Goal: Task Accomplishment & Management: Manage account settings

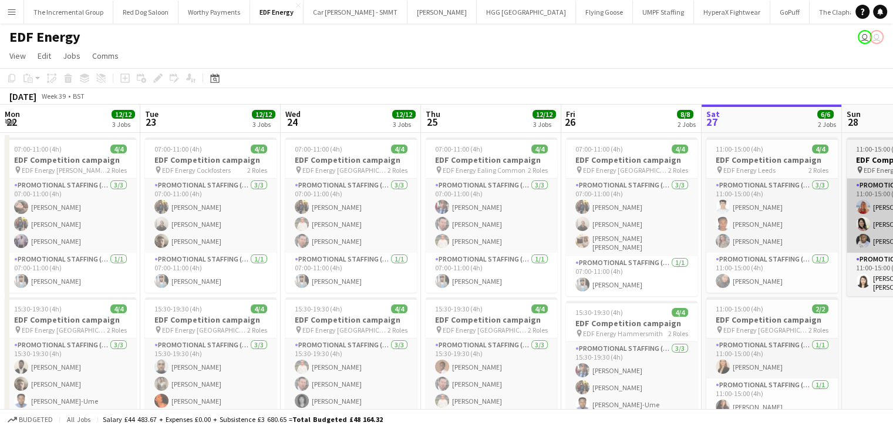
scroll to position [0, 404]
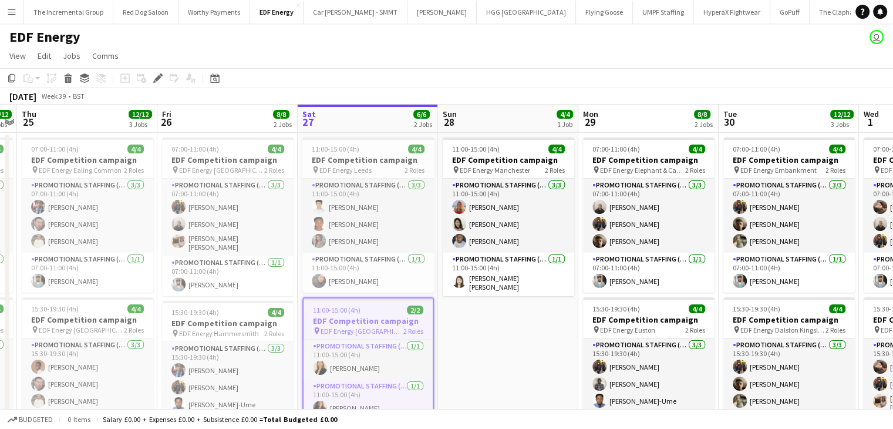
click at [14, 8] on app-icon "Menu" at bounding box center [11, 11] width 9 height 9
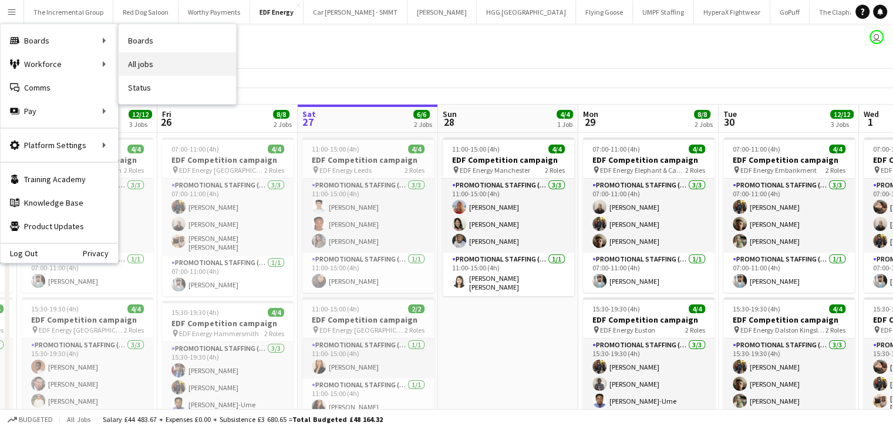
click at [146, 66] on link "All jobs" at bounding box center [177, 63] width 117 height 23
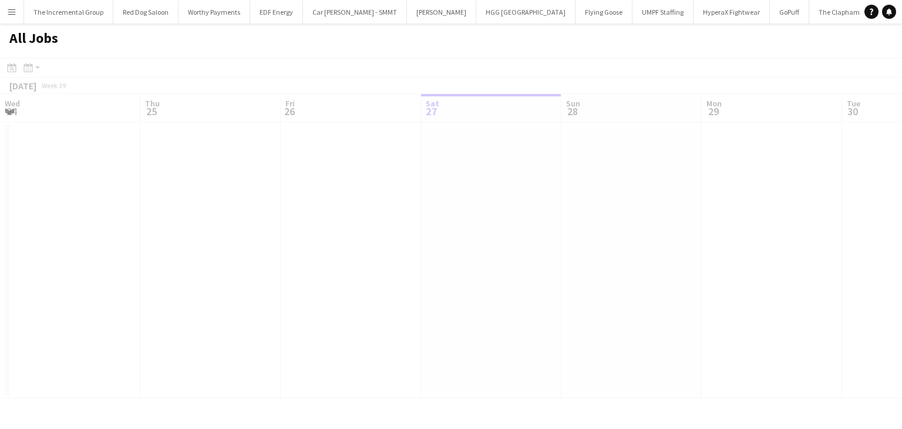
scroll to position [0, 281]
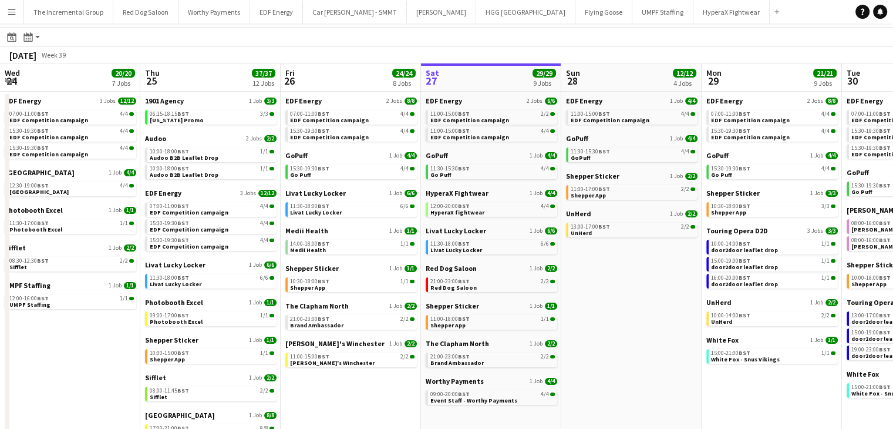
scroll to position [0, 283]
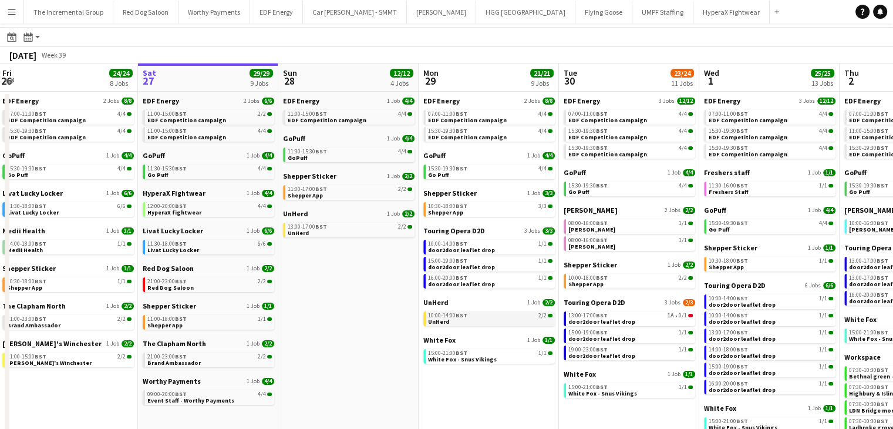
click at [503, 313] on div "10:00-14:00 BST 2/2" at bounding box center [490, 315] width 124 height 6
click at [343, 227] on div "13:00-17:00 BST 2/2" at bounding box center [350, 227] width 124 height 6
click at [333, 156] on link "11:30-15:30 BST 4/4 GoPuff" at bounding box center [350, 154] width 124 height 14
click at [346, 188] on div "11:00-17:00 BST 2/2" at bounding box center [350, 189] width 124 height 6
click at [370, 228] on div "13:00-17:00 BST 2/2" at bounding box center [350, 227] width 124 height 6
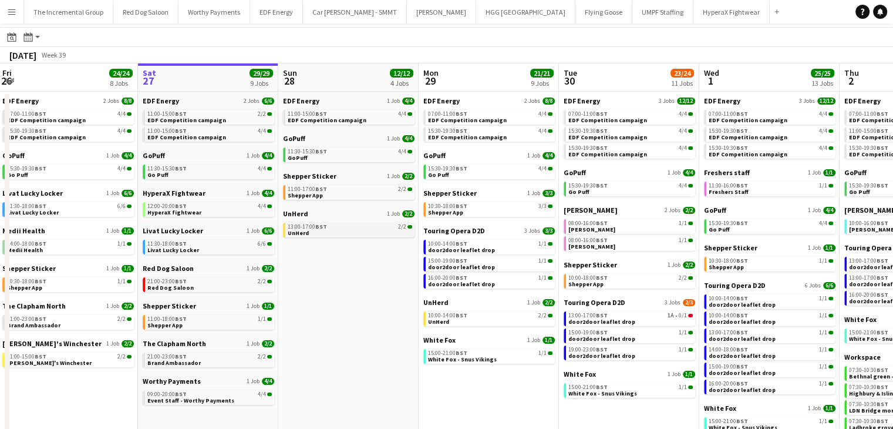
click at [324, 227] on span "BST" at bounding box center [321, 226] width 12 height 8
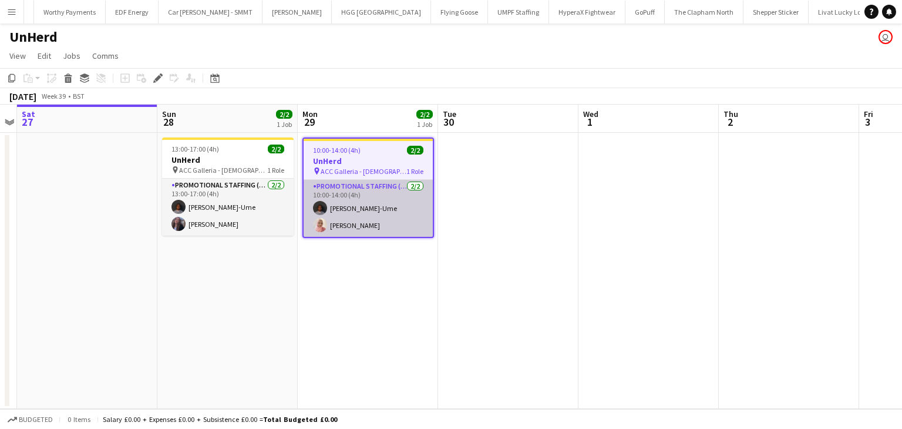
click at [349, 204] on app-card-role "Promotional Staffing (Brand Ambassadors) 2/2 10:00-14:00 (4h) Richard Ejike-Ume…" at bounding box center [368, 208] width 129 height 57
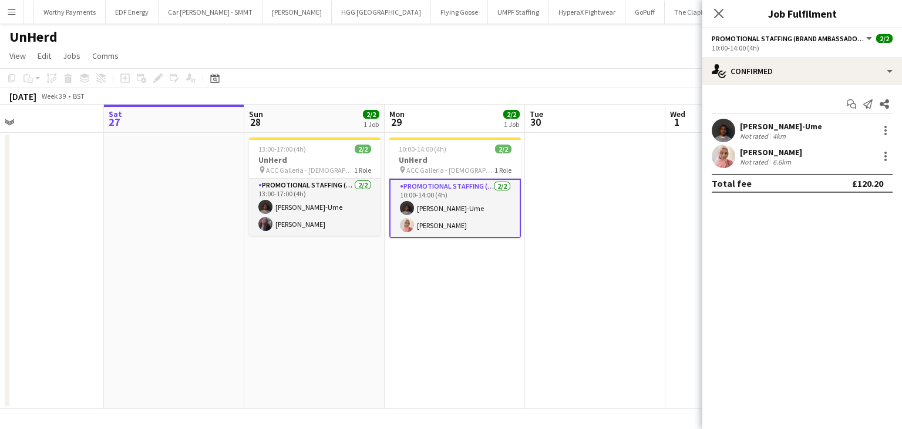
scroll to position [0, 312]
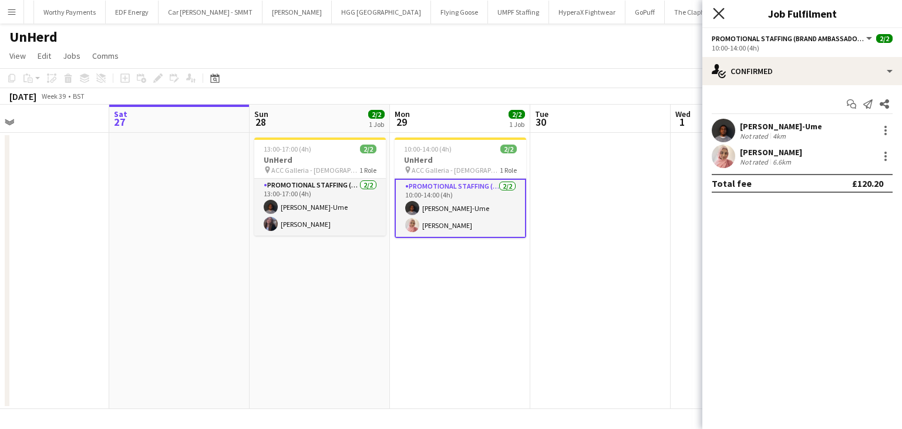
click at [719, 10] on icon "Close pop-in" at bounding box center [718, 13] width 11 height 11
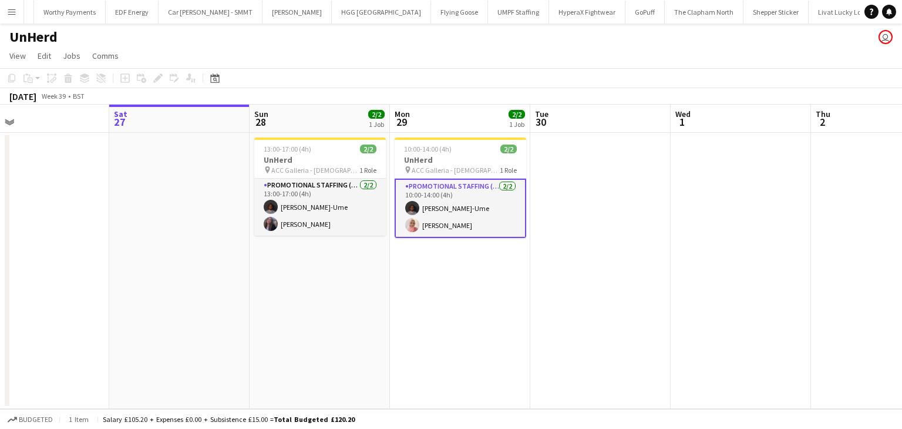
click at [305, 136] on app-date-cell "13:00-17:00 (4h) 2/2 UnHerd pin ACC Galleria - Labour Party Conference 1 Role P…" at bounding box center [319, 271] width 140 height 276
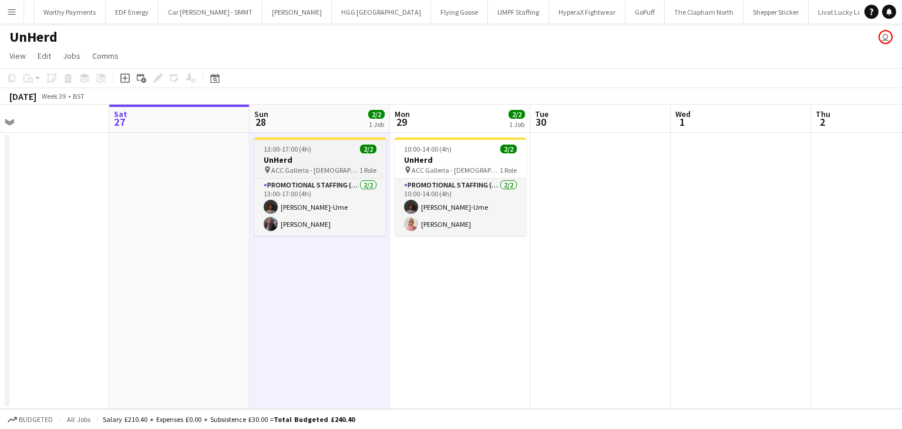
click at [295, 156] on h3 "UnHerd" at bounding box center [319, 159] width 131 height 11
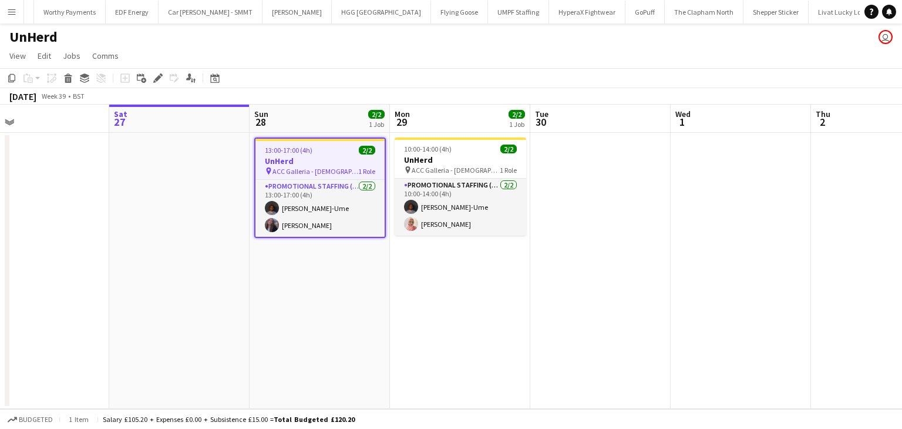
click at [321, 151] on div "13:00-17:00 (4h) 2/2" at bounding box center [319, 150] width 129 height 9
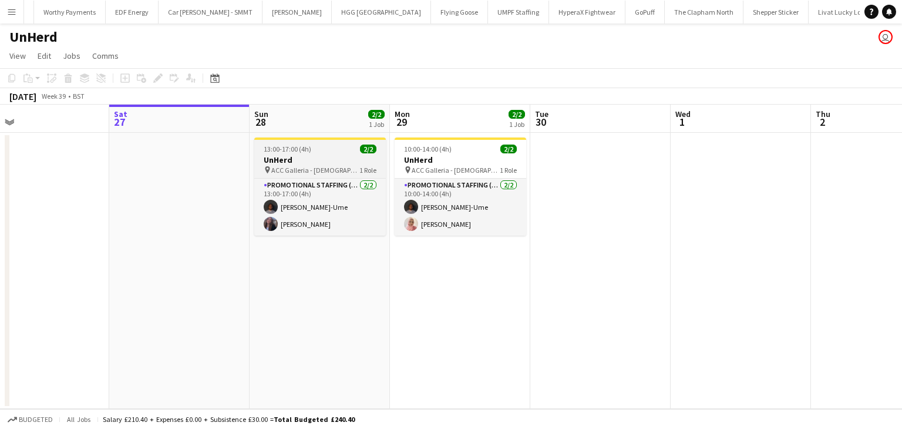
click at [321, 151] on div "13:00-17:00 (4h) 2/2" at bounding box center [319, 148] width 131 height 9
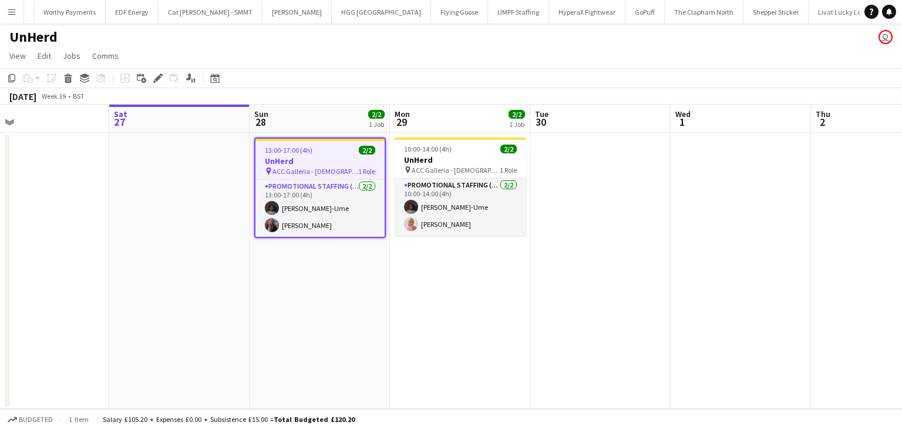
drag, startPoint x: 321, startPoint y: 151, endPoint x: 310, endPoint y: 150, distance: 11.3
click at [310, 150] on span "13:00-17:00 (4h)" at bounding box center [289, 150] width 48 height 9
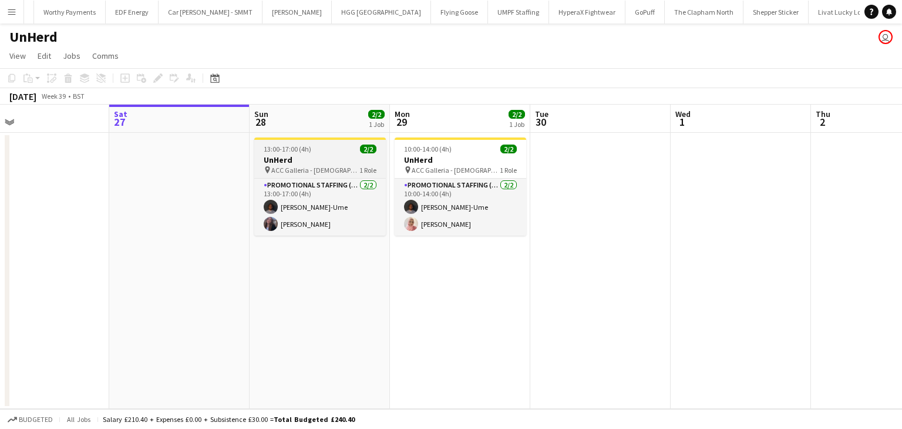
click at [310, 150] on div "13:00-17:00 (4h) 2/2" at bounding box center [319, 148] width 131 height 9
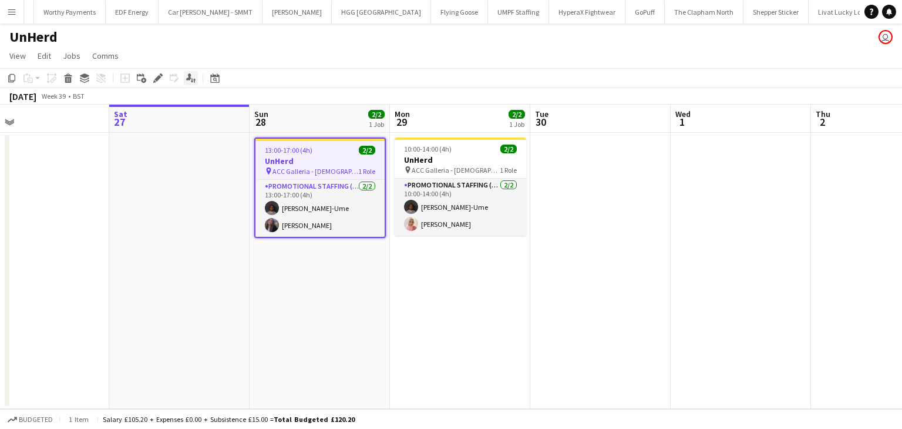
click at [193, 77] on icon "Applicants" at bounding box center [190, 77] width 9 height 9
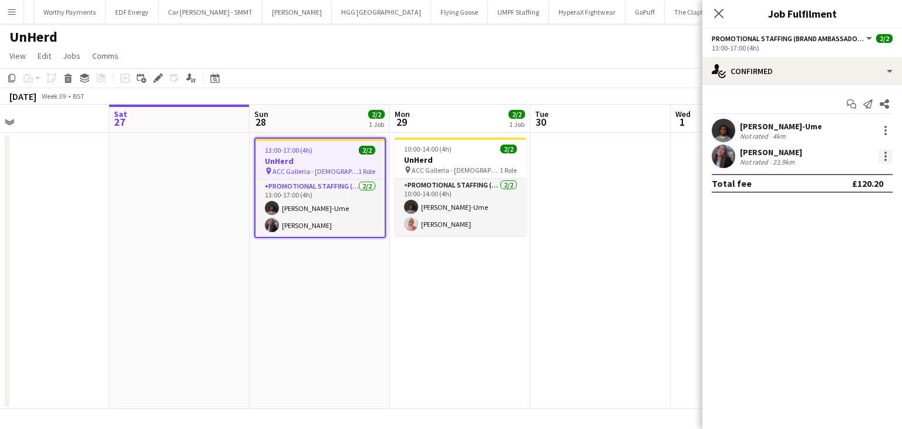
click at [885, 159] on div at bounding box center [885, 160] width 2 height 2
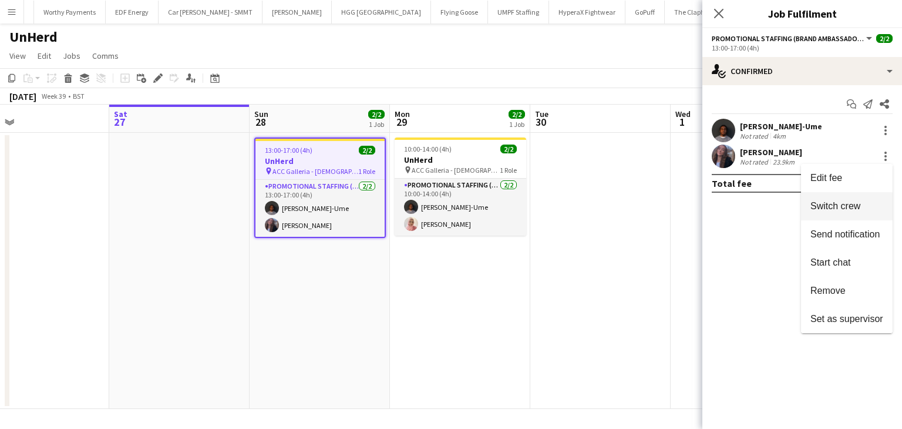
click at [848, 205] on span "Switch crew" at bounding box center [835, 206] width 50 height 10
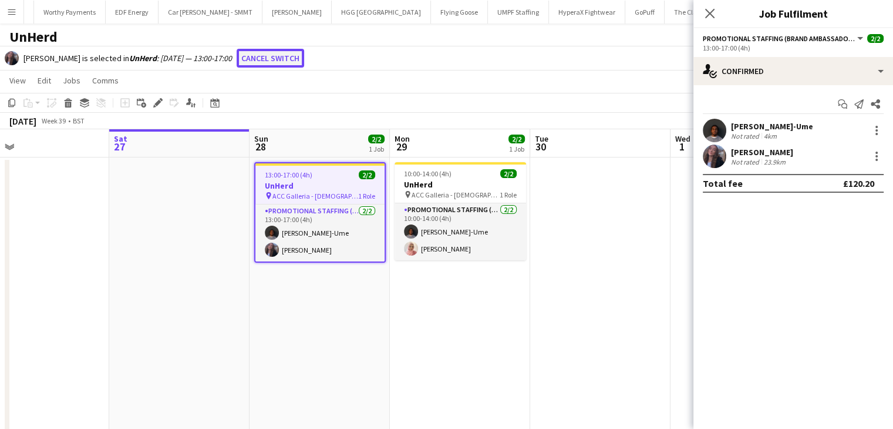
click at [274, 55] on button "Cancel switch" at bounding box center [271, 58] width 68 height 19
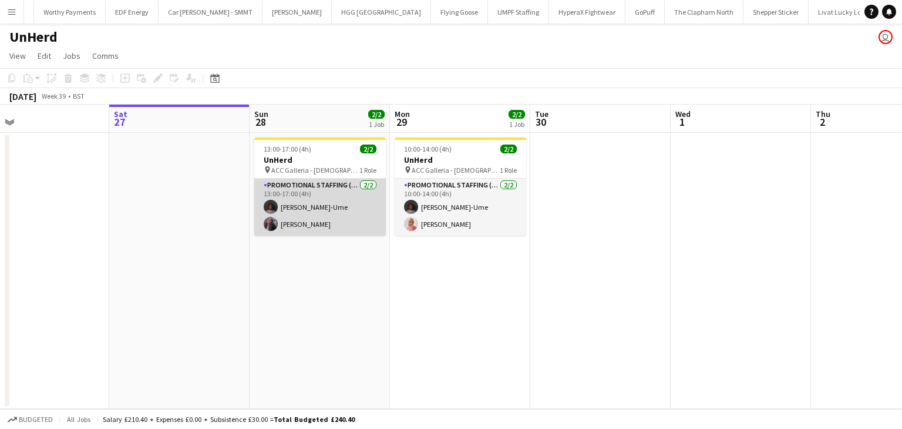
click at [289, 222] on app-card-role "Promotional Staffing (Brand Ambassadors) [DATE] 13:00-17:00 (4h) [PERSON_NAME]-…" at bounding box center [319, 206] width 131 height 57
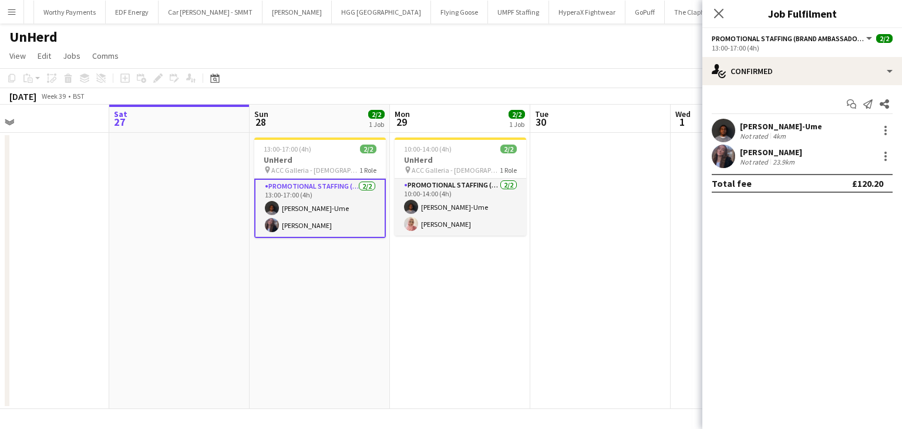
click at [878, 156] on div at bounding box center [884, 156] width 16 height 14
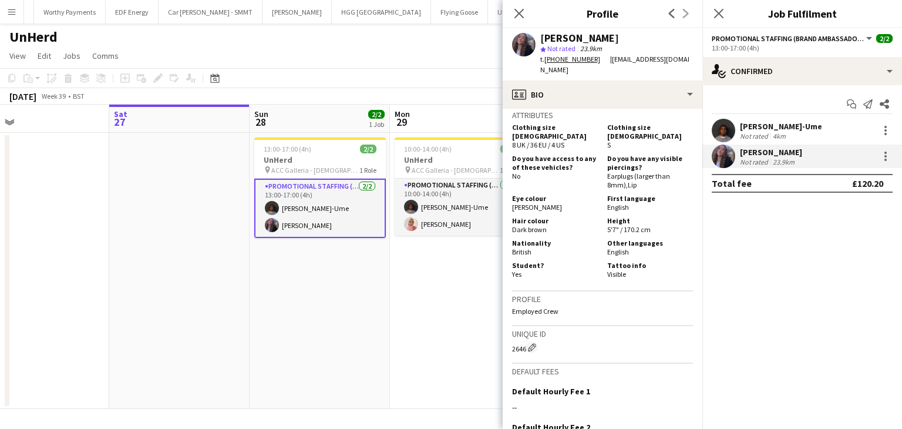
scroll to position [609, 0]
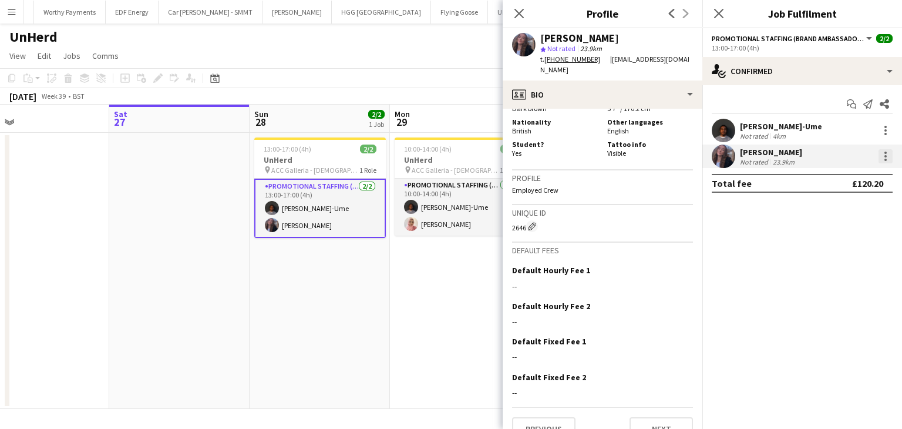
click at [886, 156] on div at bounding box center [885, 156] width 14 height 14
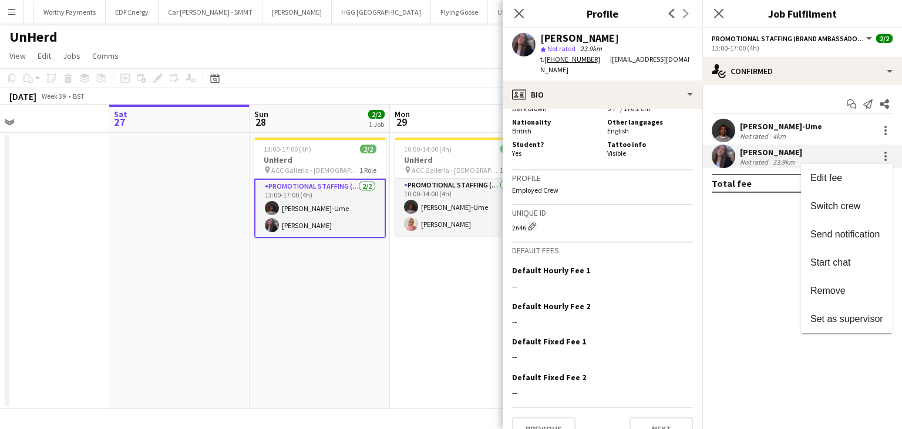
click at [738, 303] on div at bounding box center [451, 214] width 902 height 429
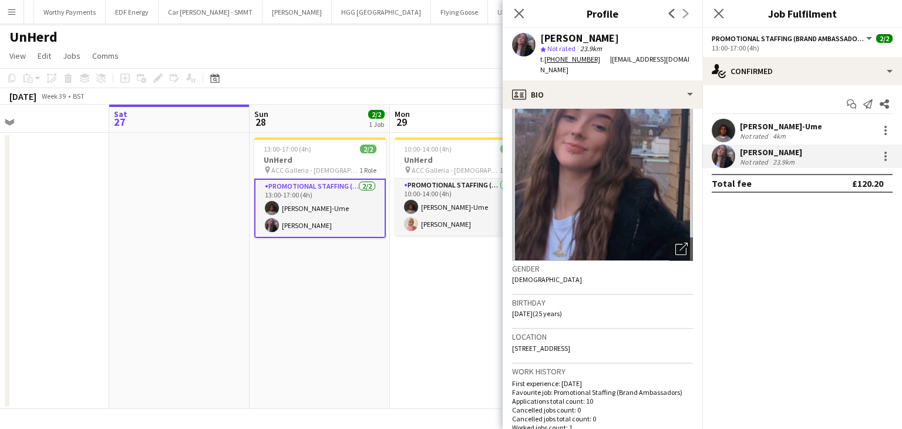
scroll to position [0, 0]
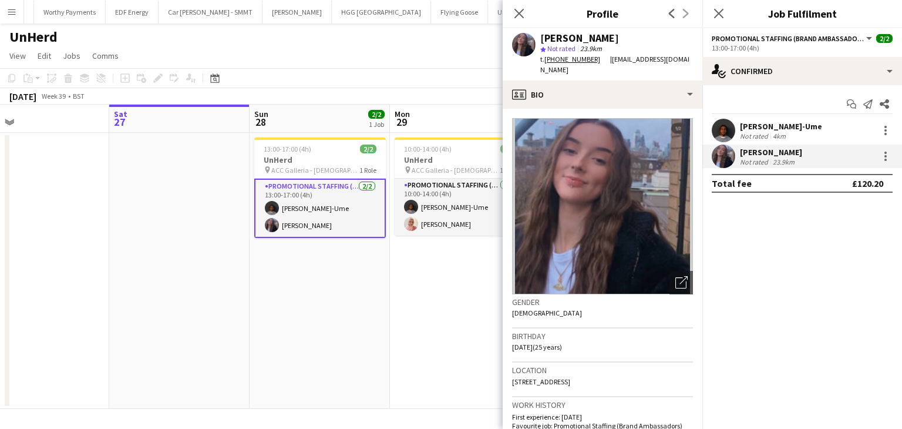
click at [510, 12] on div "Close pop-in" at bounding box center [519, 13] width 33 height 27
click at [519, 10] on icon "Close pop-in" at bounding box center [518, 13] width 11 height 11
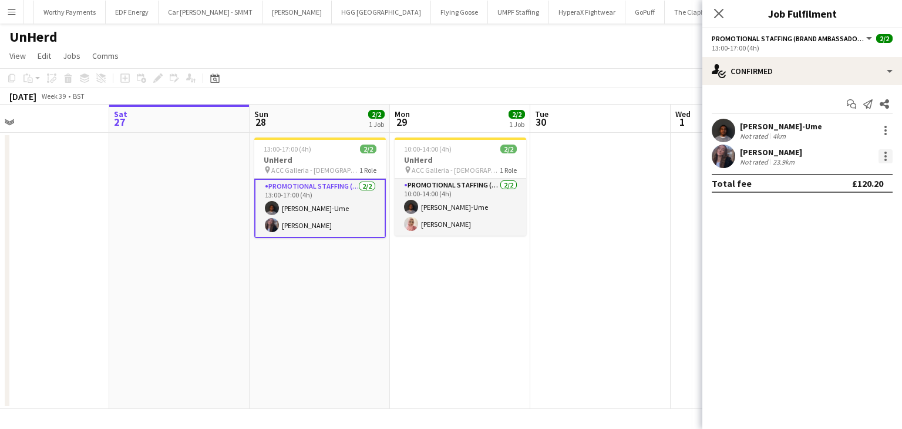
click at [883, 152] on div at bounding box center [885, 156] width 14 height 14
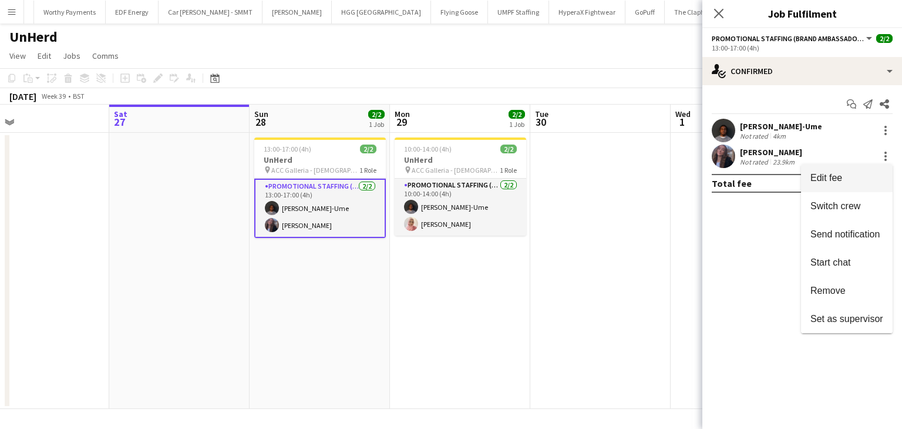
click at [848, 176] on span "Edit fee" at bounding box center [846, 178] width 73 height 11
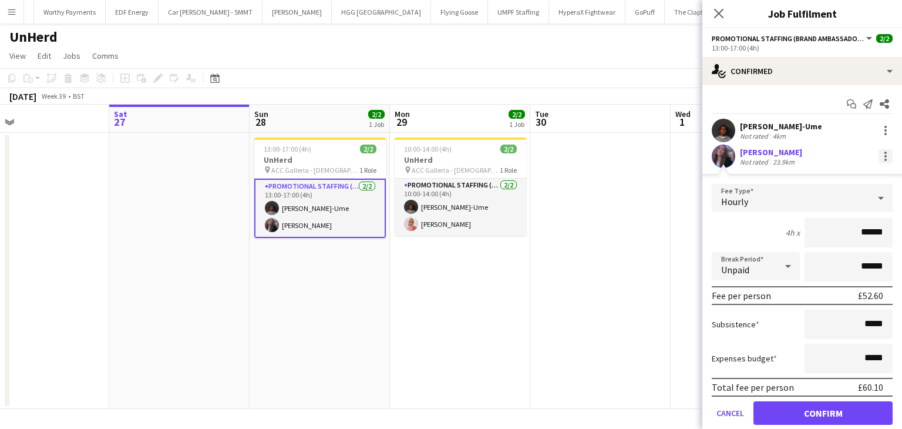
click at [878, 156] on div at bounding box center [885, 156] width 14 height 14
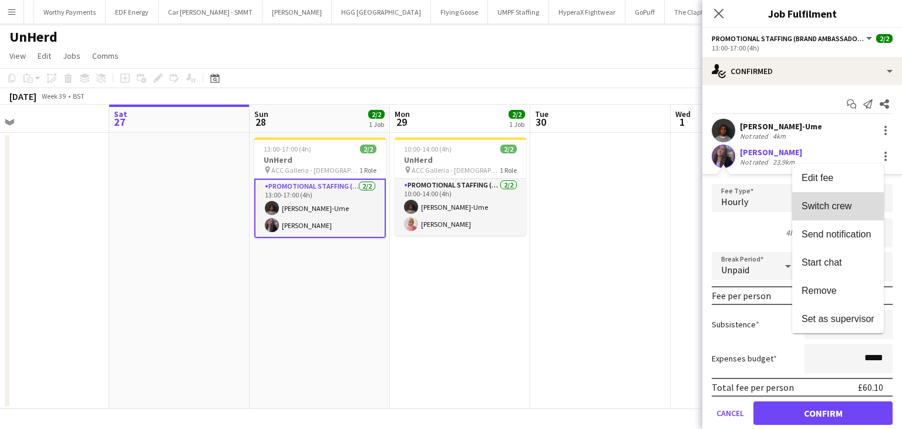
click at [841, 211] on span "Switch crew" at bounding box center [826, 206] width 50 height 10
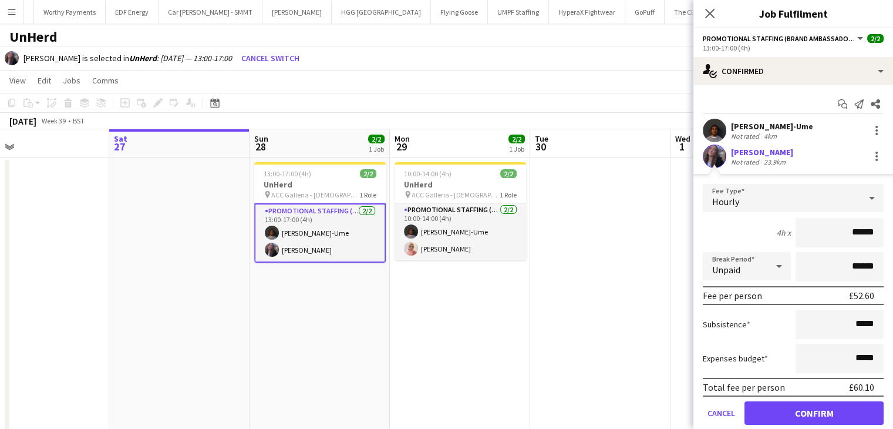
click at [709, 21] on div "Close pop-in" at bounding box center [709, 13] width 33 height 27
click at [704, 8] on icon "Close pop-in" at bounding box center [709, 13] width 11 height 11
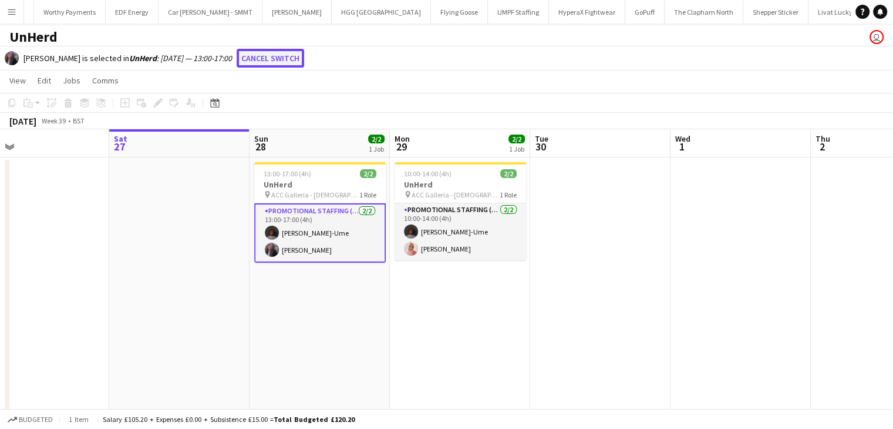
click at [265, 55] on button "Cancel switch" at bounding box center [271, 58] width 68 height 19
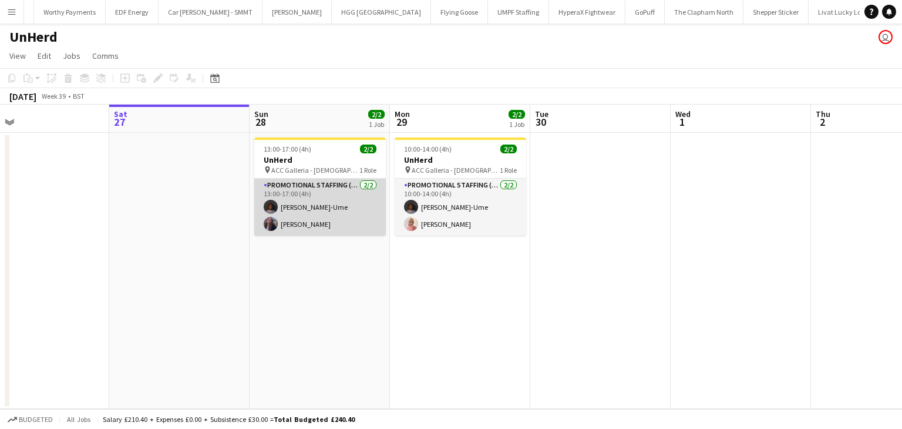
click at [317, 222] on app-card-role "Promotional Staffing (Brand Ambassadors) [DATE] 13:00-17:00 (4h) [PERSON_NAME]-…" at bounding box center [319, 206] width 131 height 57
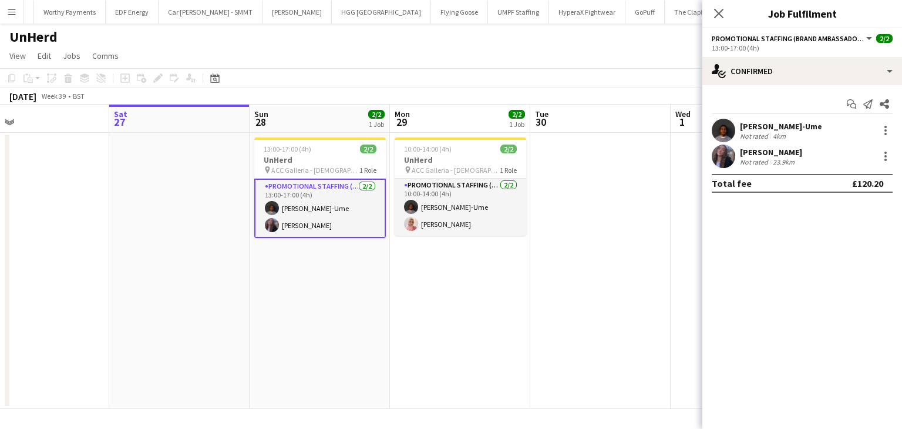
click at [19, 3] on button "Menu" at bounding box center [11, 11] width 23 height 23
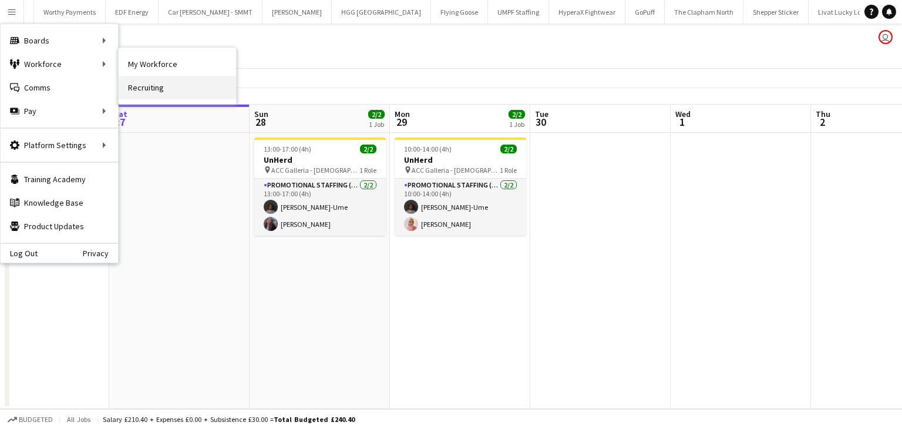
click at [155, 92] on link "Recruiting" at bounding box center [177, 87] width 117 height 23
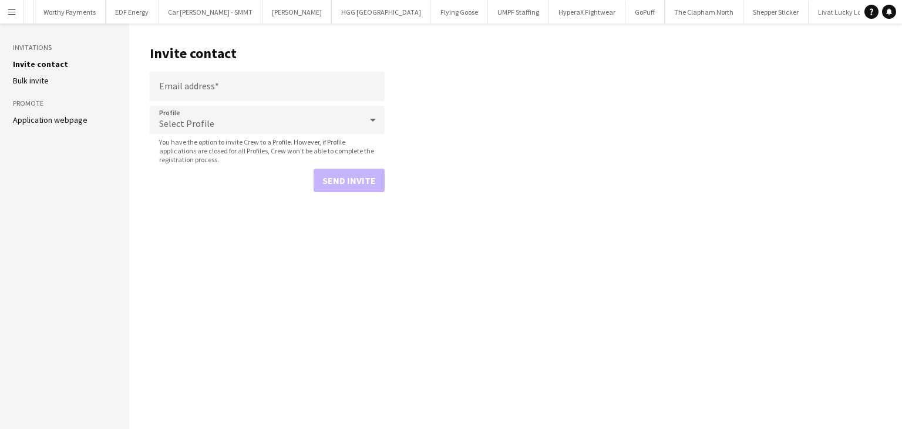
scroll to position [0, 144]
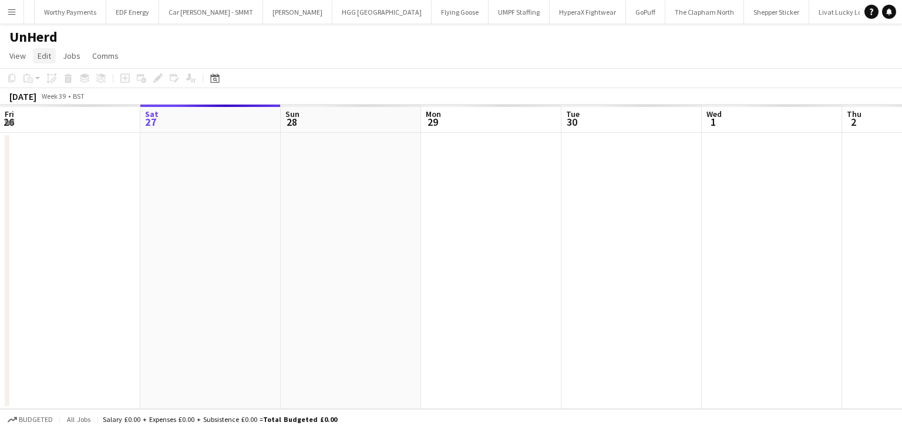
scroll to position [0, 404]
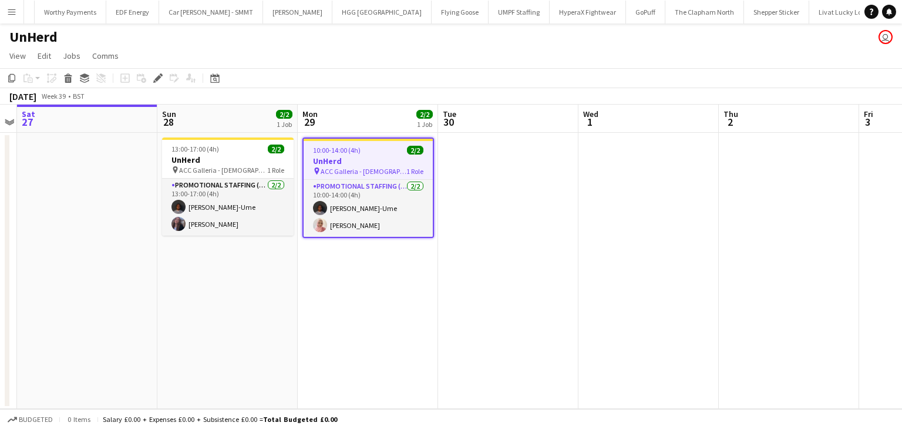
click at [10, 15] on app-icon "Menu" at bounding box center [11, 11] width 9 height 9
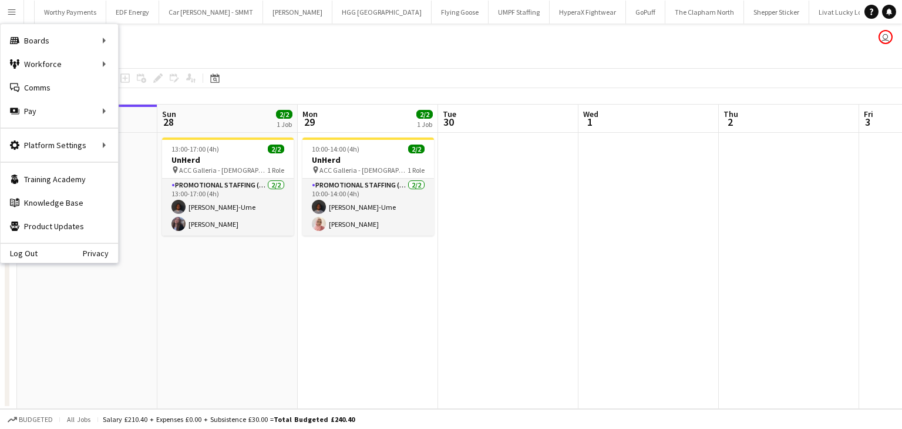
drag, startPoint x: 232, startPoint y: 172, endPoint x: 242, endPoint y: 158, distance: 17.3
click at [242, 158] on app-calendar-viewport "Wed 24 Thu 25 Fri 26 Sat 27 Sun 28 2/2 1 Job Mon 29 2/2 1 Job Tue 30 Wed 1 Thu …" at bounding box center [451, 256] width 902 height 304
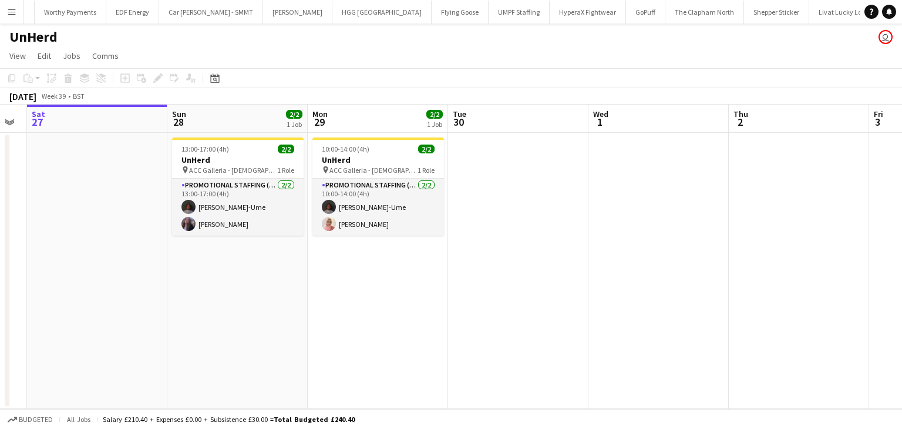
click at [242, 158] on h3 "UnHerd" at bounding box center [237, 159] width 131 height 11
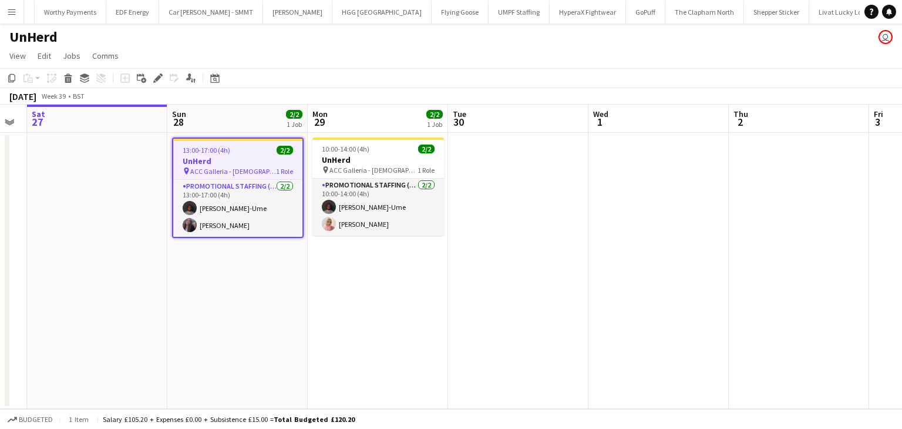
click at [229, 162] on h3 "UnHerd" at bounding box center [237, 161] width 129 height 11
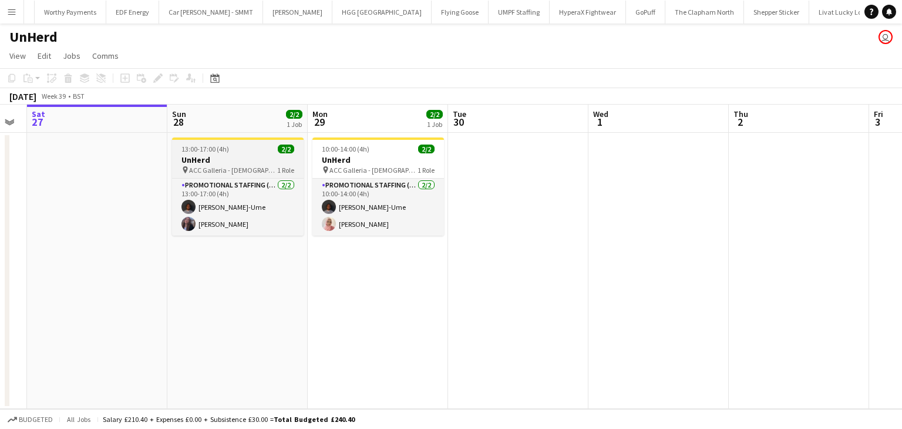
click at [229, 162] on h3 "UnHerd" at bounding box center [237, 159] width 131 height 11
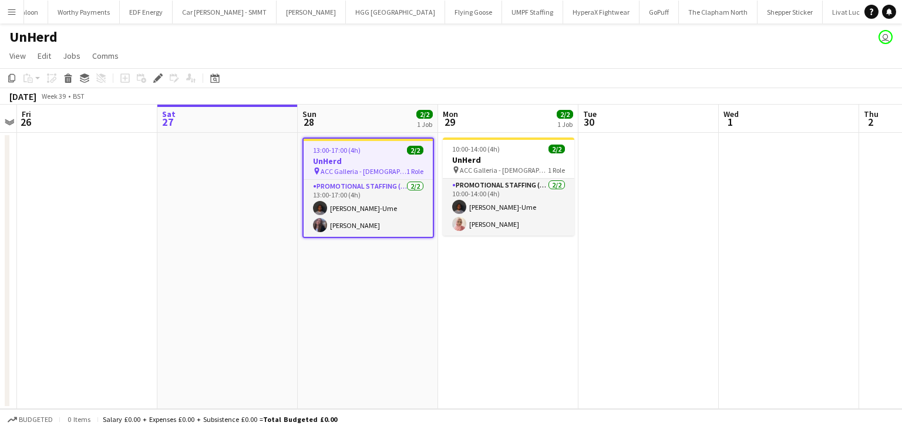
click at [315, 68] on app-page-menu "View Day view expanded Day view collapsed Month view Date picker Jump to [DATE]…" at bounding box center [451, 57] width 902 height 22
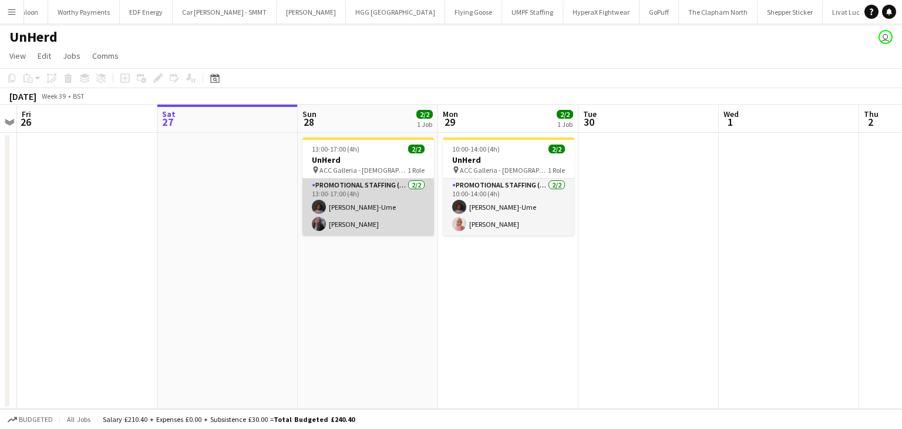
click at [357, 226] on app-card-role "Promotional Staffing (Brand Ambassadors) [DATE] 13:00-17:00 (4h) [PERSON_NAME]-…" at bounding box center [367, 206] width 131 height 57
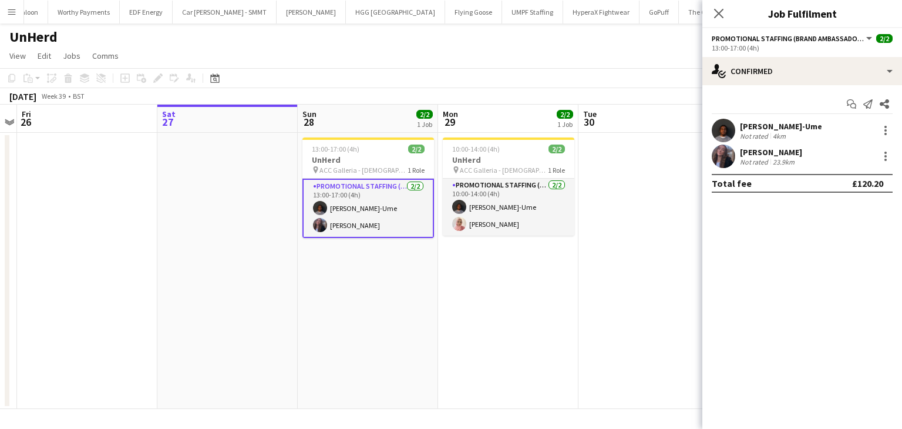
click at [357, 226] on app-card-role "Promotional Staffing (Brand Ambassadors) [DATE] 13:00-17:00 (4h) [PERSON_NAME]-…" at bounding box center [367, 207] width 131 height 59
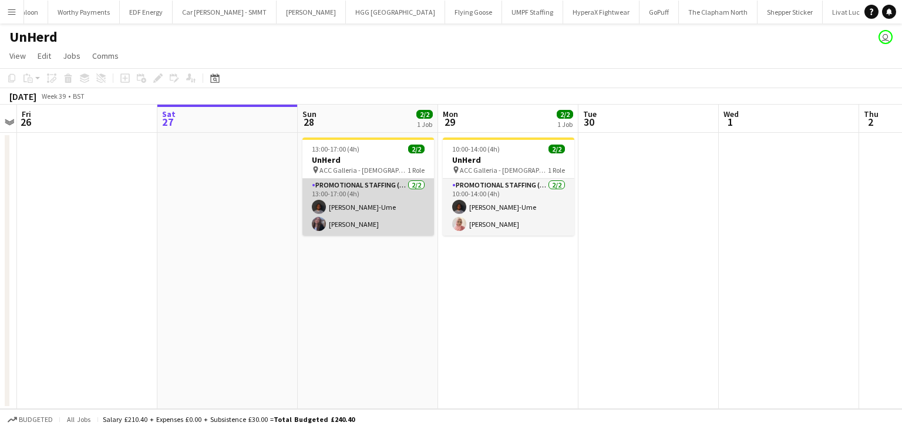
click at [357, 226] on app-card-role "Promotional Staffing (Brand Ambassadors) [DATE] 13:00-17:00 (4h) [PERSON_NAME]-…" at bounding box center [367, 206] width 131 height 57
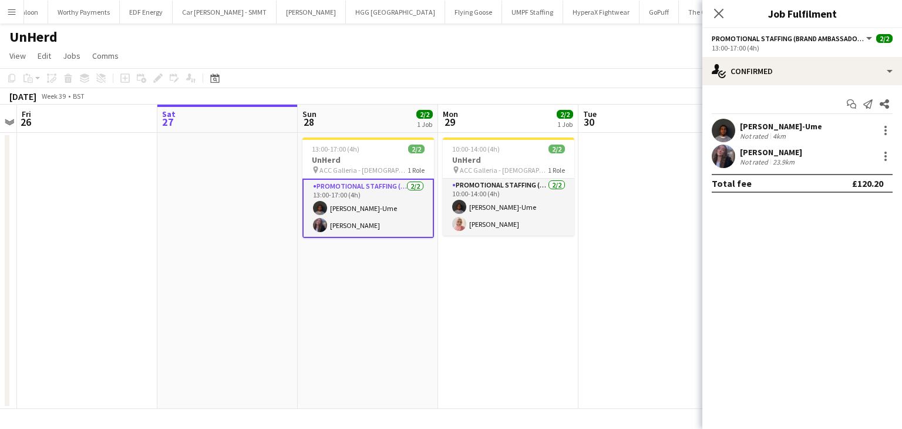
click at [851, 41] on span "Promotional Staffing (Brand Ambassadors)" at bounding box center [788, 38] width 153 height 9
click at [812, 43] on div "13:00-17:00 (4h)" at bounding box center [802, 47] width 181 height 9
click at [813, 38] on span "Promotional Staffing (Brand Ambassadors)" at bounding box center [788, 38] width 153 height 9
click at [777, 79] on li "Promotional Staffing (Brand Ambassadors)" at bounding box center [779, 78] width 117 height 11
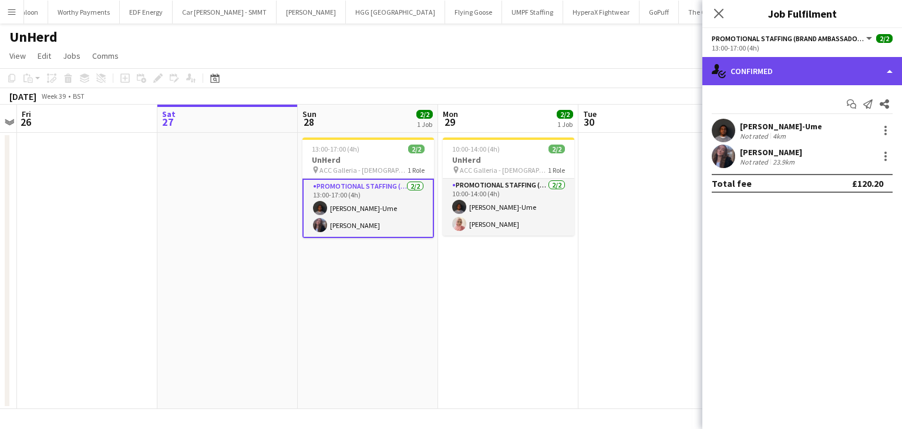
click at [875, 69] on div "single-neutral-actions-check-2 Confirmed" at bounding box center [802, 71] width 200 height 28
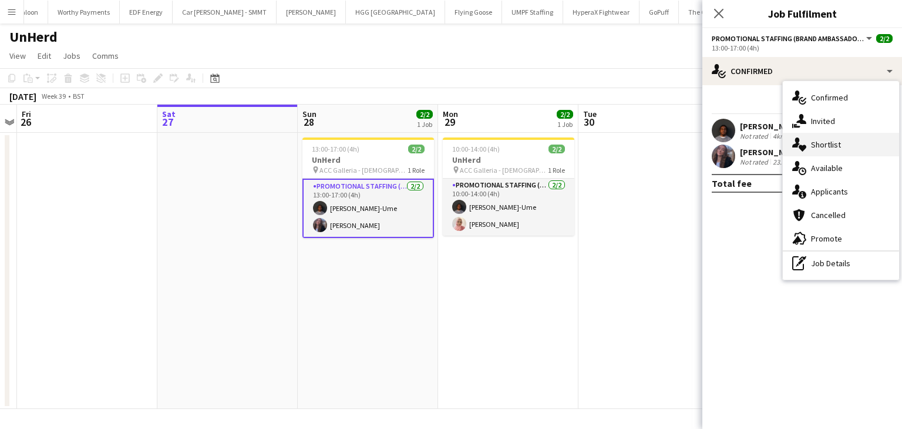
click at [850, 142] on div "single-neutral-actions-heart Shortlist" at bounding box center [841, 144] width 116 height 23
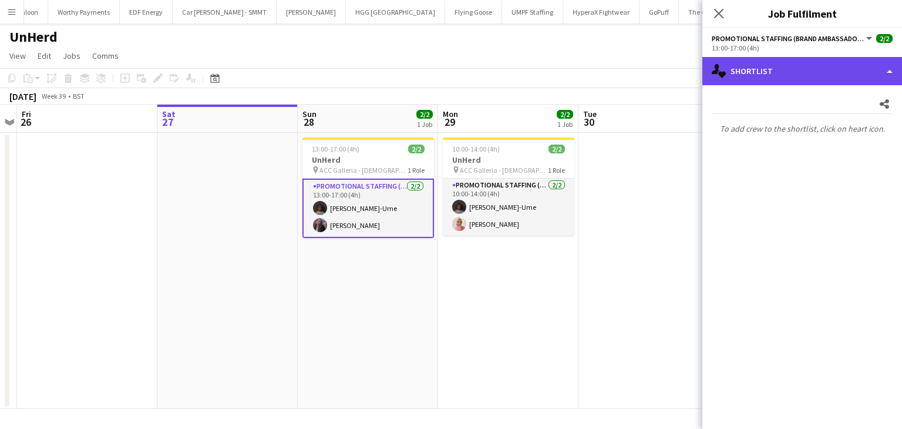
click at [839, 72] on div "single-neutral-actions-heart Shortlist" at bounding box center [802, 71] width 200 height 28
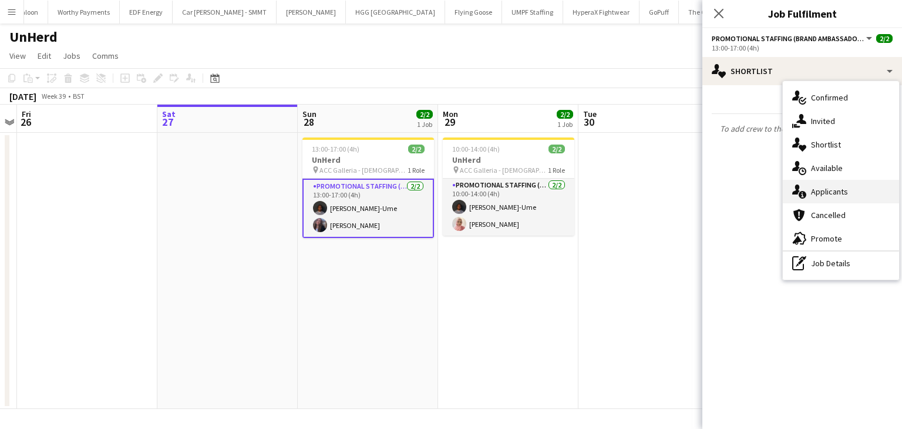
click at [825, 186] on span "Applicants" at bounding box center [829, 191] width 37 height 11
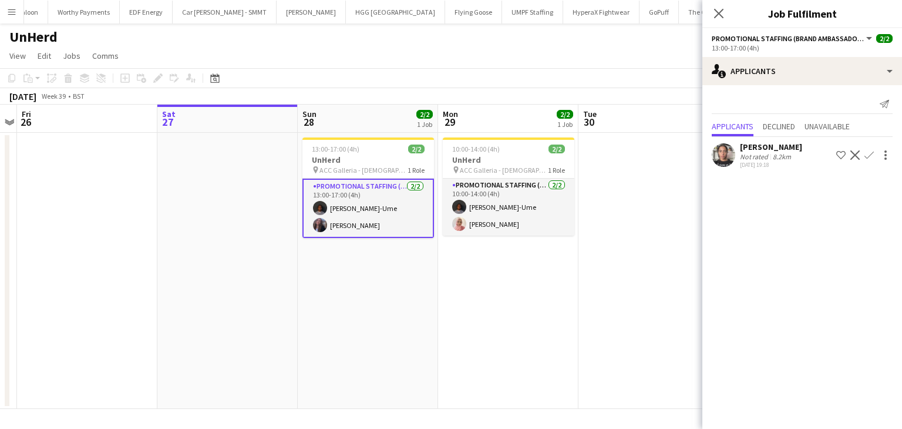
click at [771, 144] on div "Caia Stewart" at bounding box center [771, 146] width 62 height 11
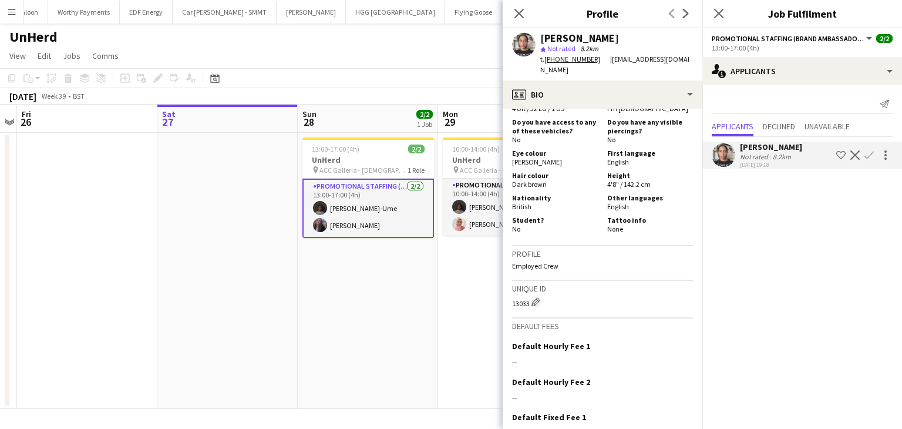
scroll to position [609, 0]
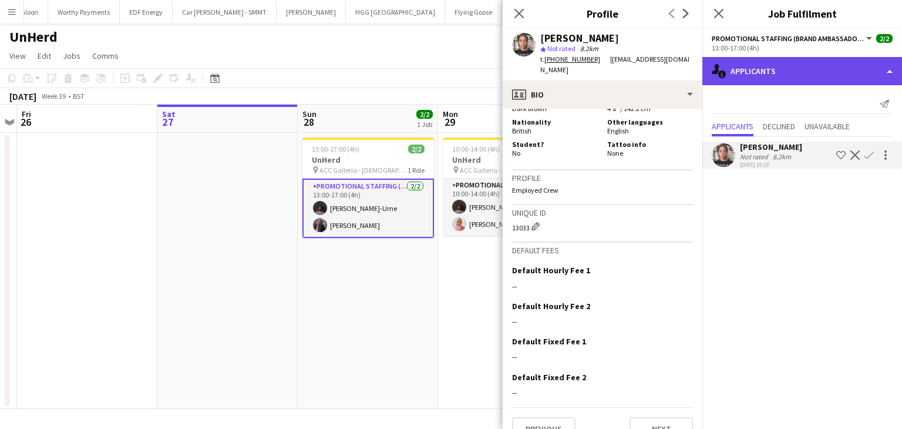
click at [767, 73] on div "single-neutral-actions-information Applicants" at bounding box center [802, 71] width 200 height 28
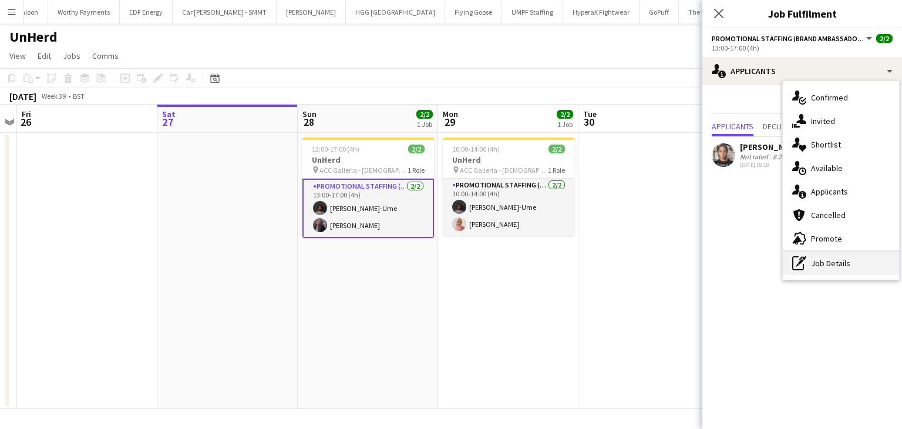
click at [820, 262] on div "pen-write Job Details" at bounding box center [841, 262] width 116 height 23
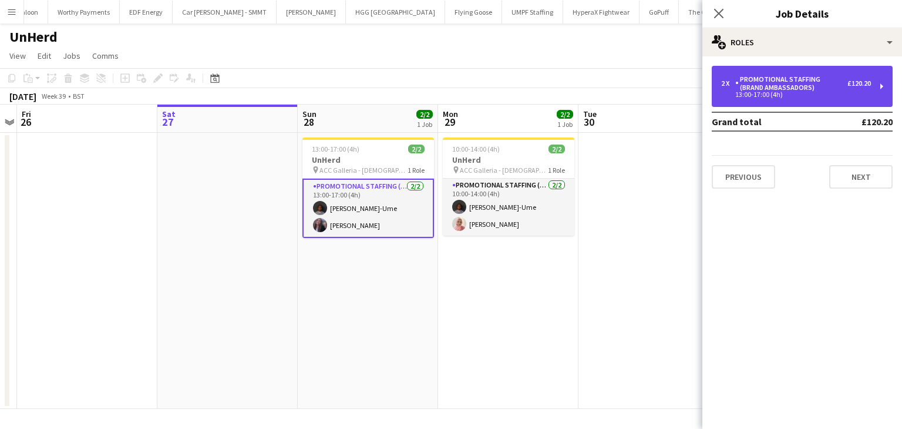
click at [809, 91] on div "Promotional Staffing (Brand Ambassadors)" at bounding box center [791, 83] width 112 height 16
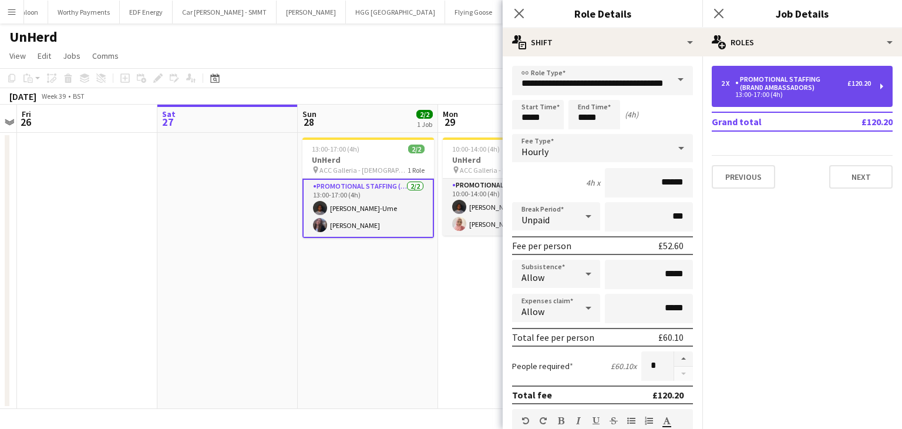
click at [809, 91] on div "Promotional Staffing (Brand Ambassadors)" at bounding box center [791, 83] width 112 height 16
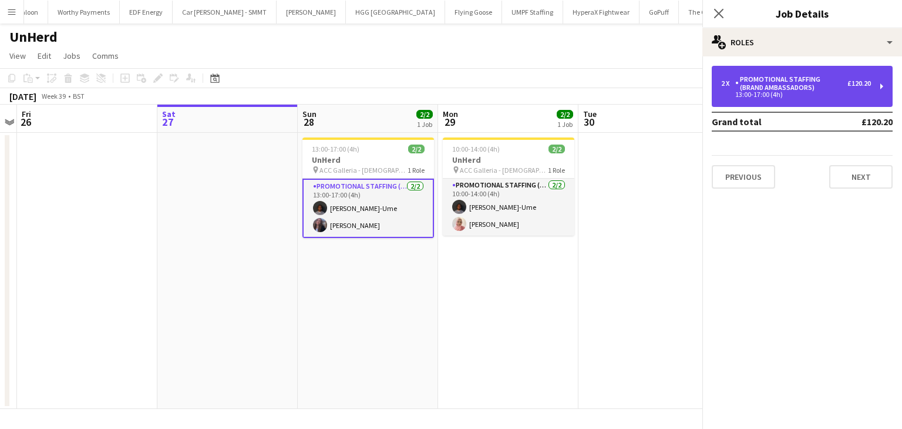
click at [809, 91] on div "Promotional Staffing (Brand Ambassadors)" at bounding box center [791, 83] width 112 height 16
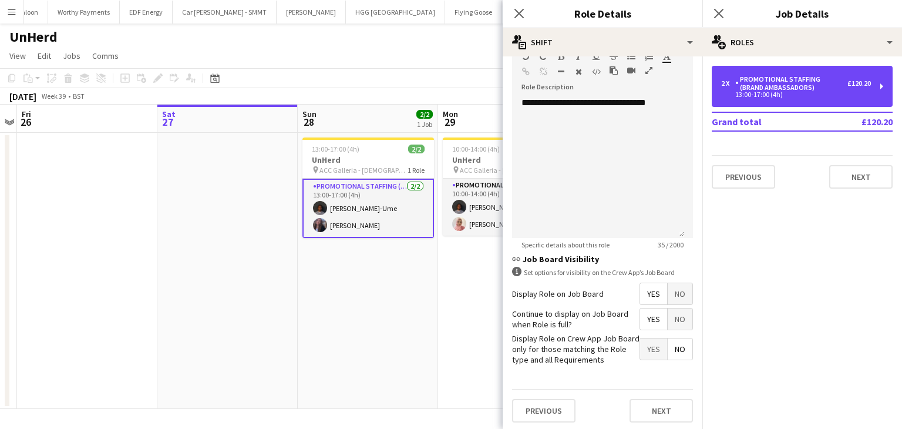
scroll to position [0, 0]
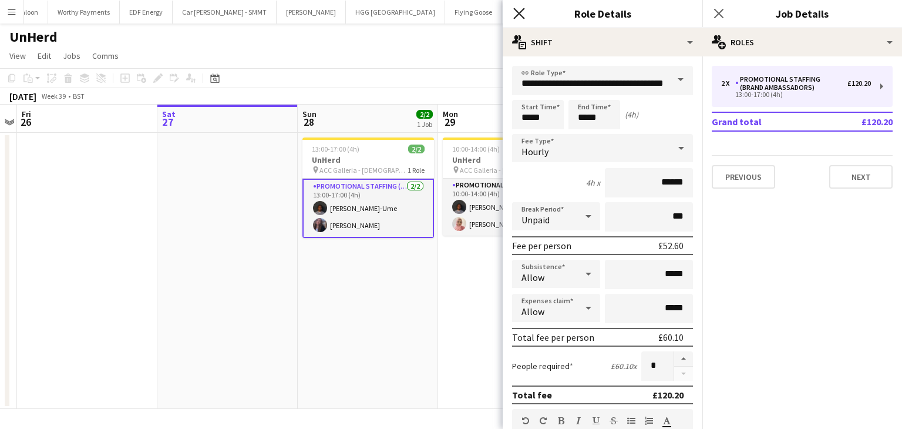
click at [515, 14] on icon "Close pop-in" at bounding box center [518, 13] width 11 height 11
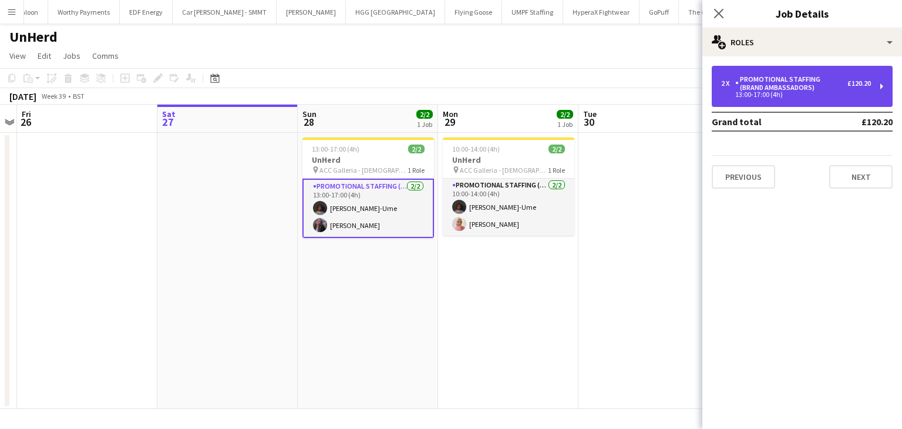
click at [794, 79] on div "Promotional Staffing (Brand Ambassadors)" at bounding box center [791, 83] width 112 height 16
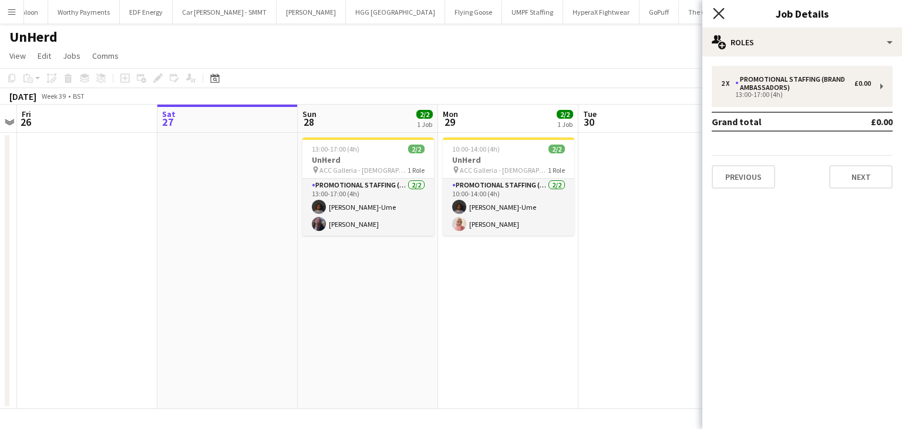
click at [714, 11] on icon "Close pop-in" at bounding box center [718, 13] width 11 height 11
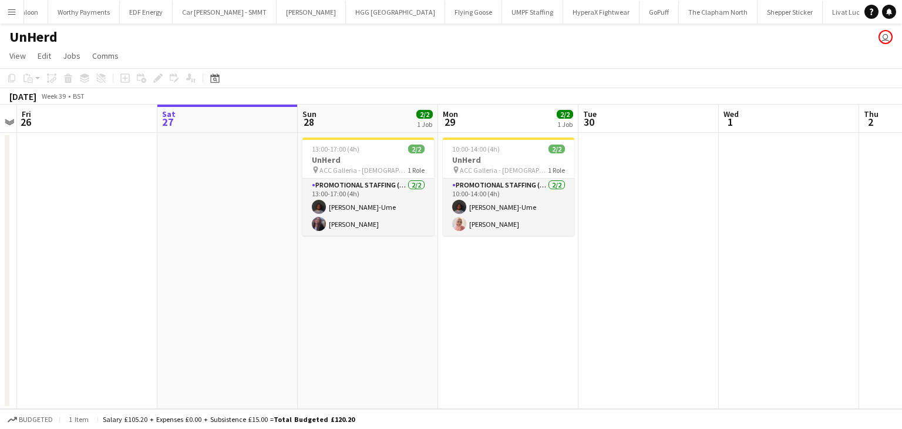
click at [14, 15] on app-icon "Menu" at bounding box center [11, 11] width 9 height 9
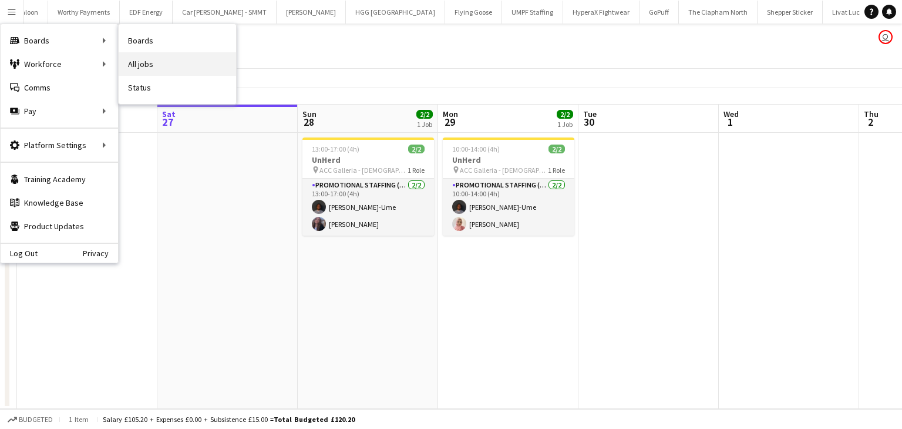
click at [140, 58] on link "All jobs" at bounding box center [177, 63] width 117 height 23
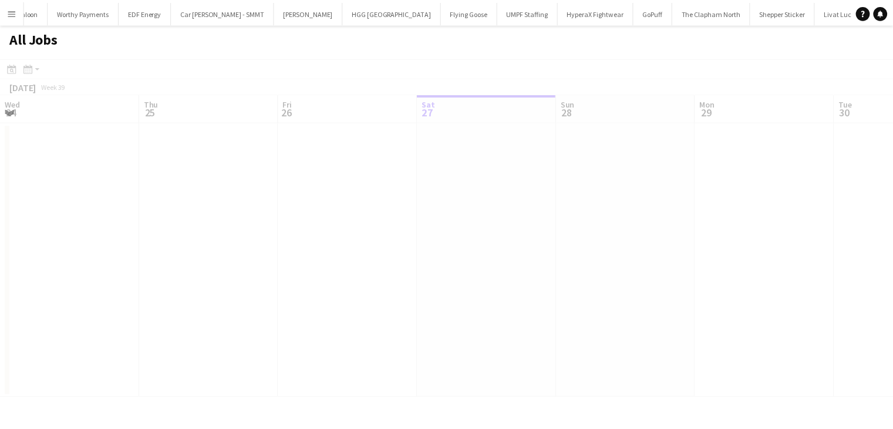
scroll to position [0, 281]
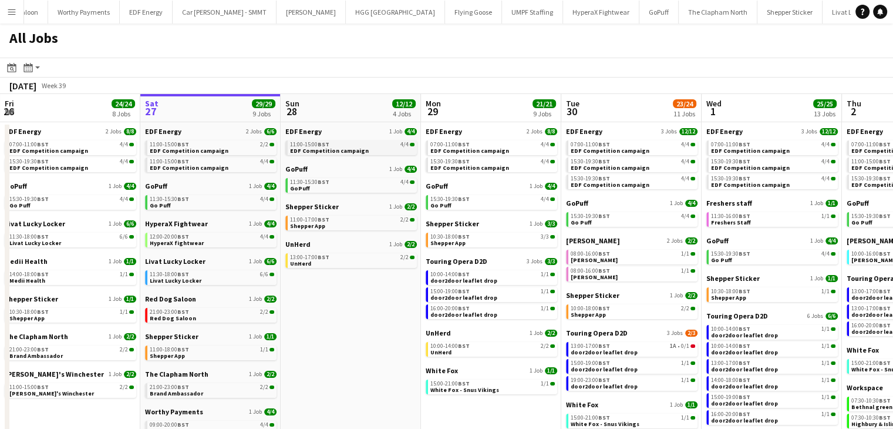
click at [344, 146] on div "11:00-15:00 BST 4/4" at bounding box center [352, 144] width 124 height 6
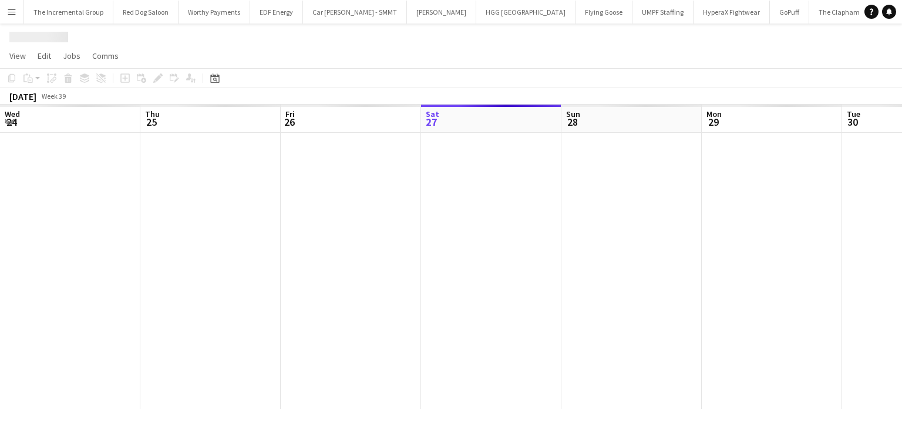
scroll to position [0, 281]
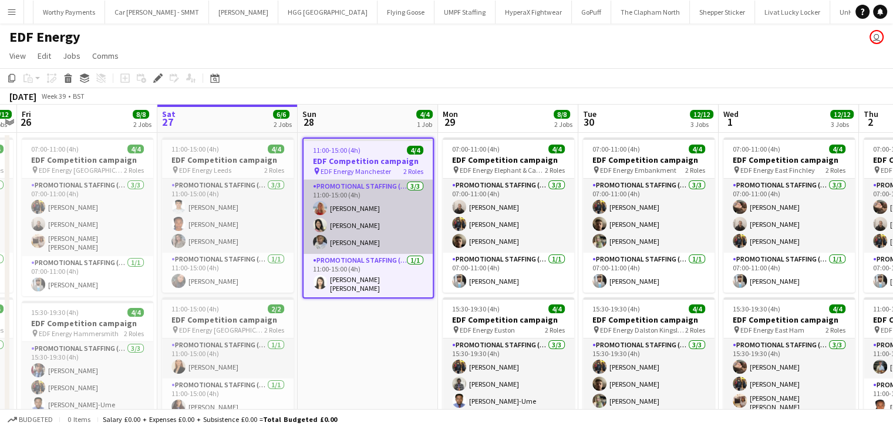
click at [355, 244] on app-card-role "Promotional Staffing (Flyering Staff) 3/3 11:00-15:00 (4h) Tallulah Kerrigan Ph…" at bounding box center [368, 217] width 129 height 74
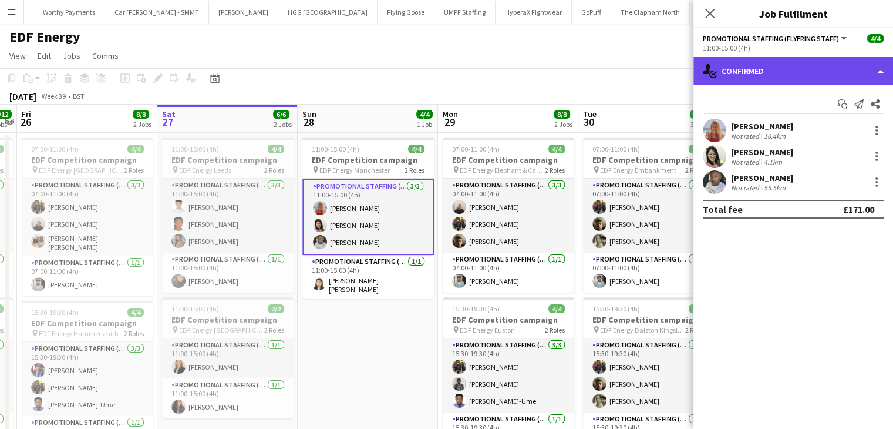
click at [824, 62] on div "single-neutral-actions-check-2 Confirmed" at bounding box center [793, 71] width 200 height 28
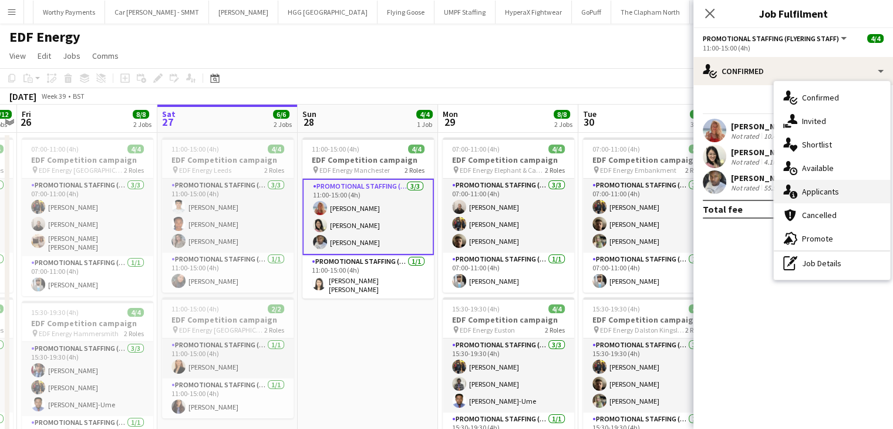
click at [817, 188] on span "Applicants" at bounding box center [820, 191] width 37 height 11
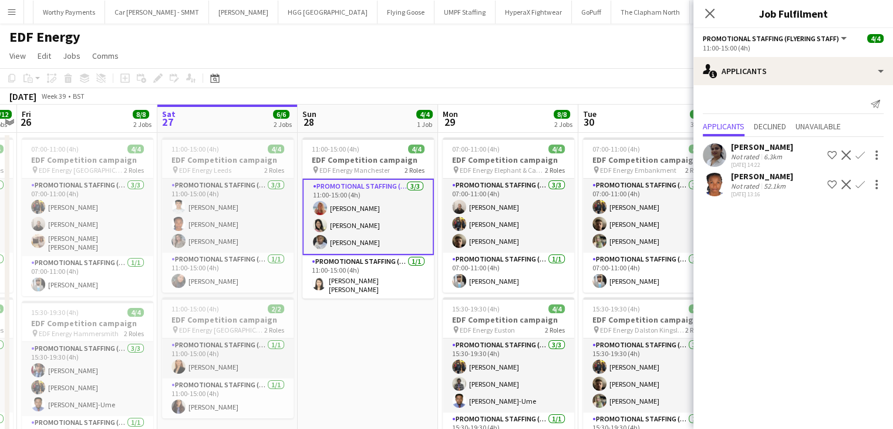
click at [761, 186] on div "52.1km" at bounding box center [774, 185] width 26 height 9
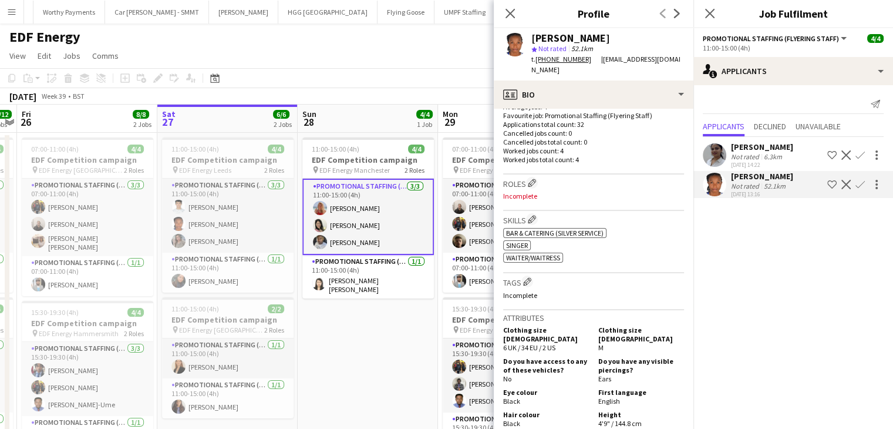
scroll to position [311, 0]
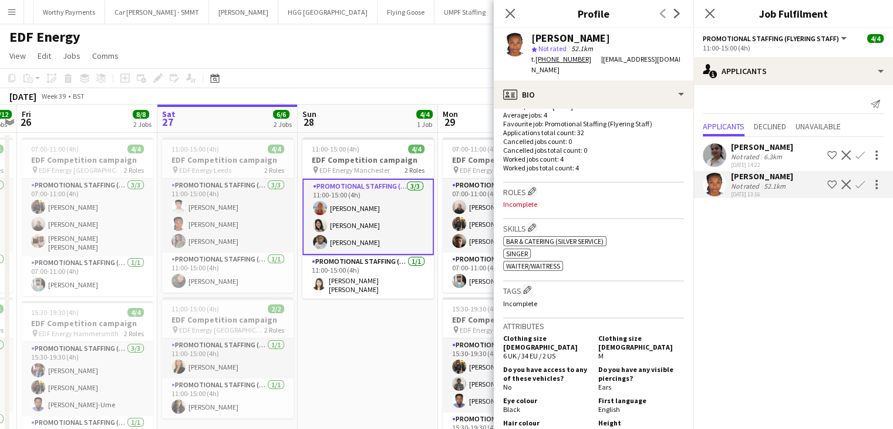
click at [760, 150] on div "Neha Sudarsanan" at bounding box center [762, 146] width 62 height 11
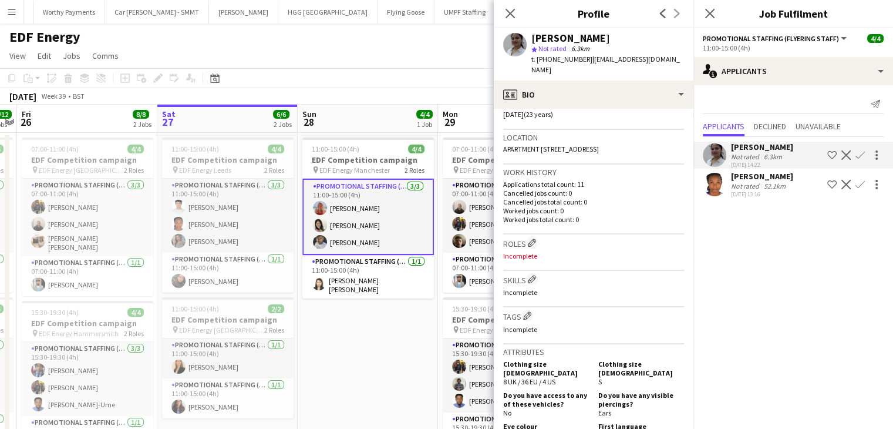
scroll to position [232, 0]
click at [716, 22] on div "Close pop-in" at bounding box center [709, 13] width 33 height 27
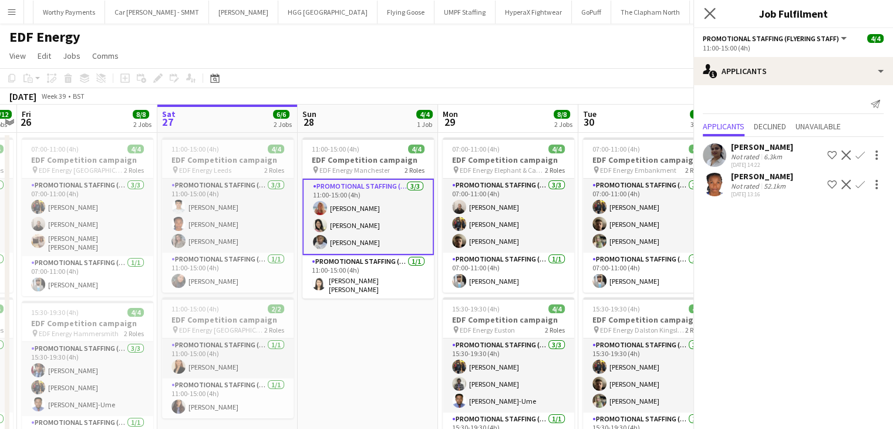
click at [714, 19] on icon at bounding box center [709, 13] width 11 height 11
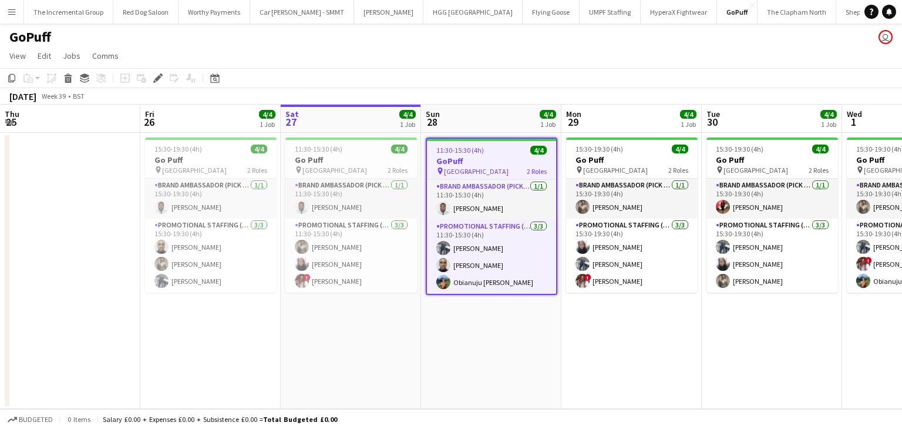
scroll to position [0, 404]
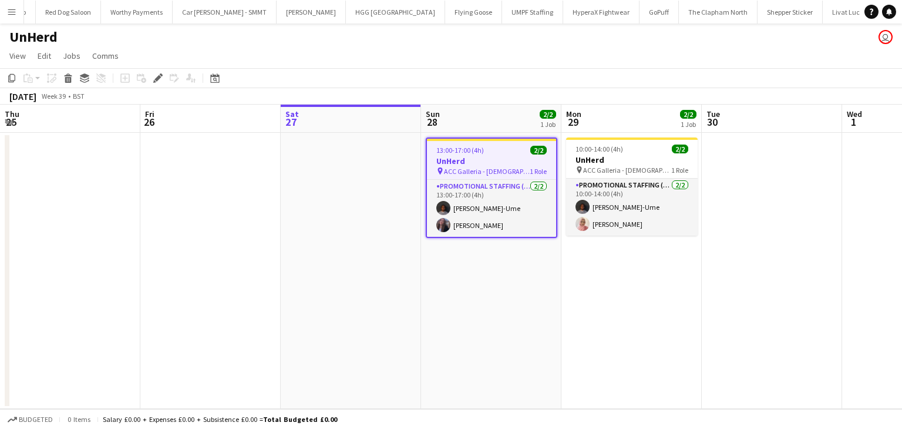
scroll to position [0, 404]
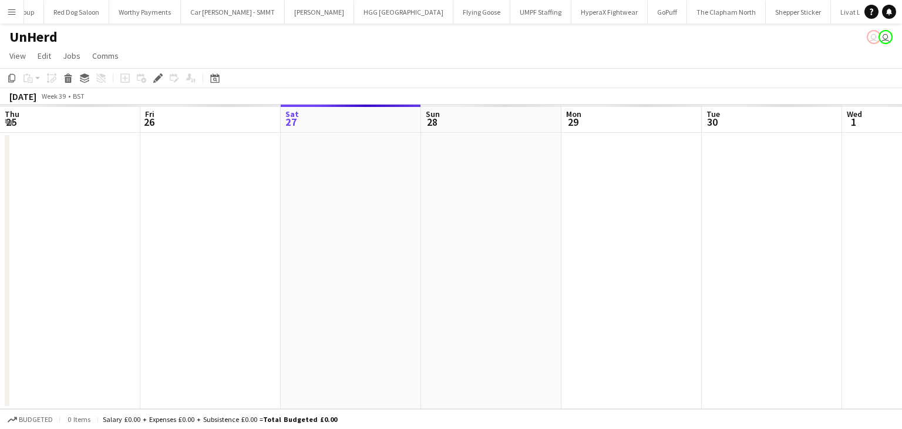
scroll to position [0, 404]
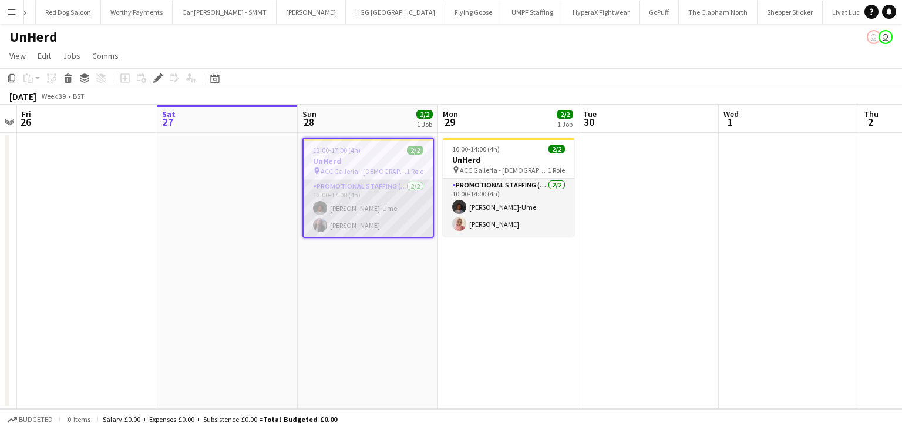
click at [384, 187] on app-card-role "Promotional Staffing (Brand Ambassadors) [DATE] 13:00-17:00 (4h) [PERSON_NAME]-…" at bounding box center [368, 208] width 129 height 57
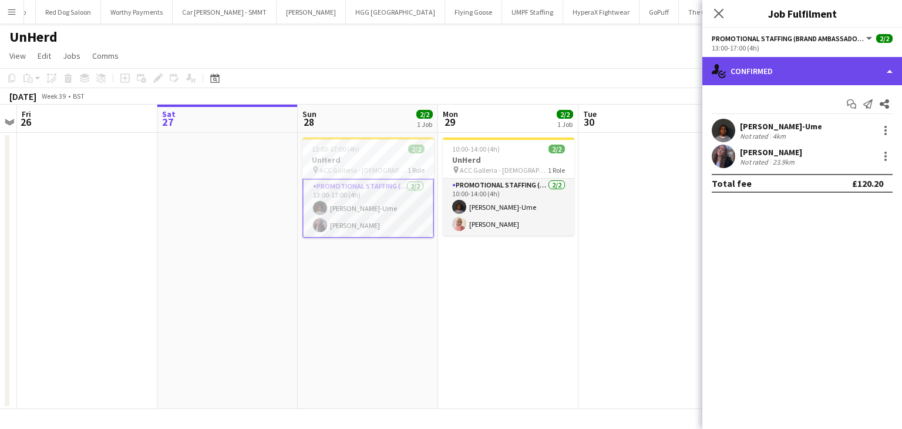
click at [839, 77] on div "single-neutral-actions-check-2 Confirmed" at bounding box center [802, 71] width 200 height 28
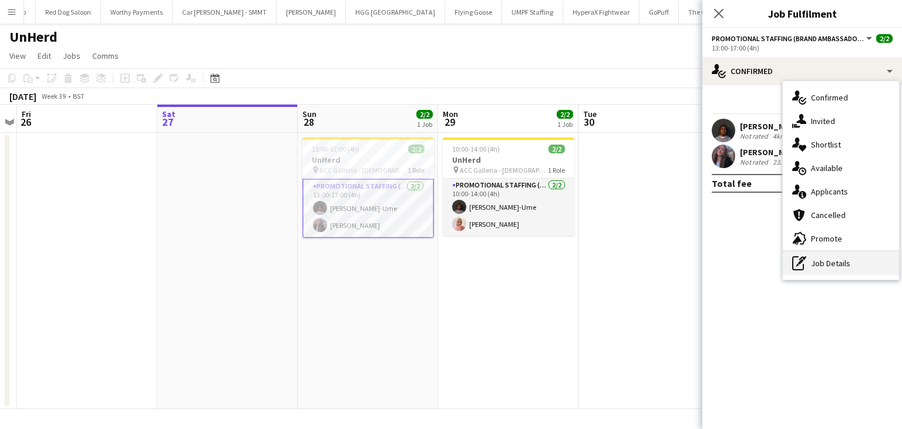
click at [817, 262] on div "pen-write Job Details" at bounding box center [841, 262] width 116 height 23
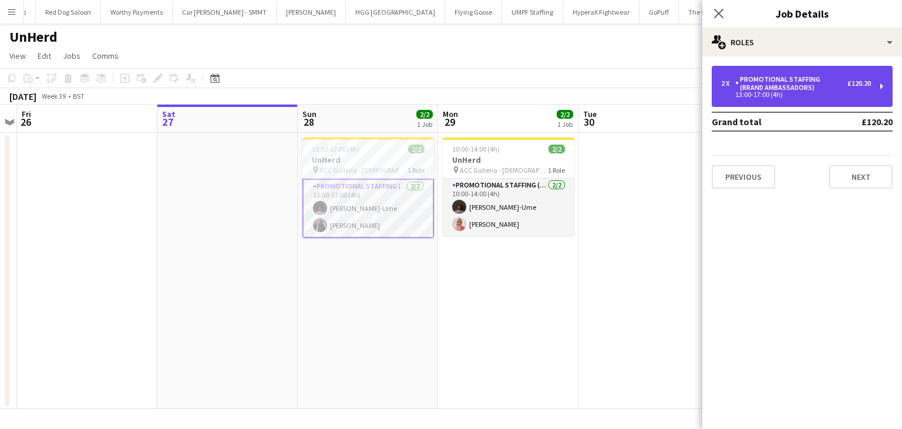
drag, startPoint x: 784, startPoint y: 78, endPoint x: 830, endPoint y: 99, distance: 51.0
click at [830, 99] on div "2 x Promotional Staffing (Brand Ambassadors) £120.20 13:00-17:00 (4h)" at bounding box center [802, 86] width 181 height 41
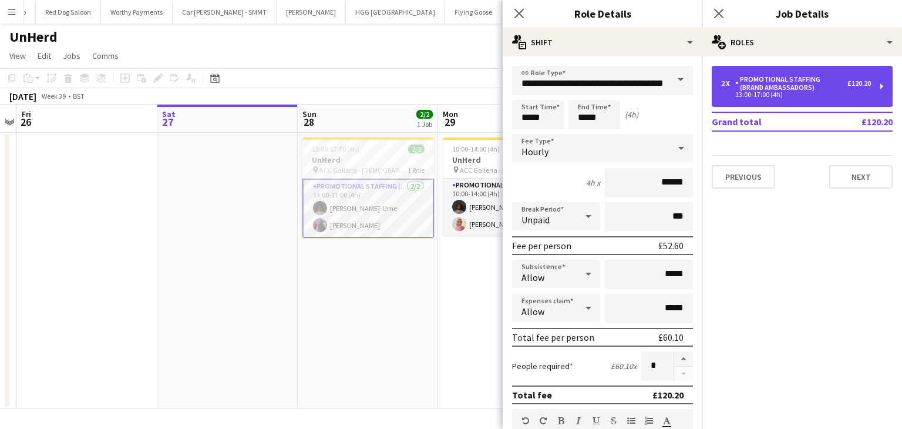
click at [830, 99] on div "2 x Promotional Staffing (Brand Ambassadors) £120.20 13:00-17:00 (4h)" at bounding box center [802, 86] width 181 height 41
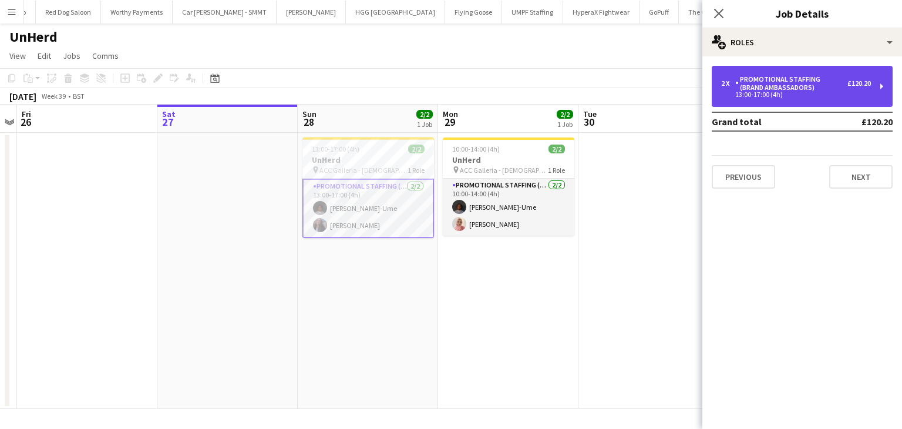
click at [830, 99] on div "2 x Promotional Staffing (Brand Ambassadors) £120.20 13:00-17:00 (4h)" at bounding box center [802, 86] width 181 height 41
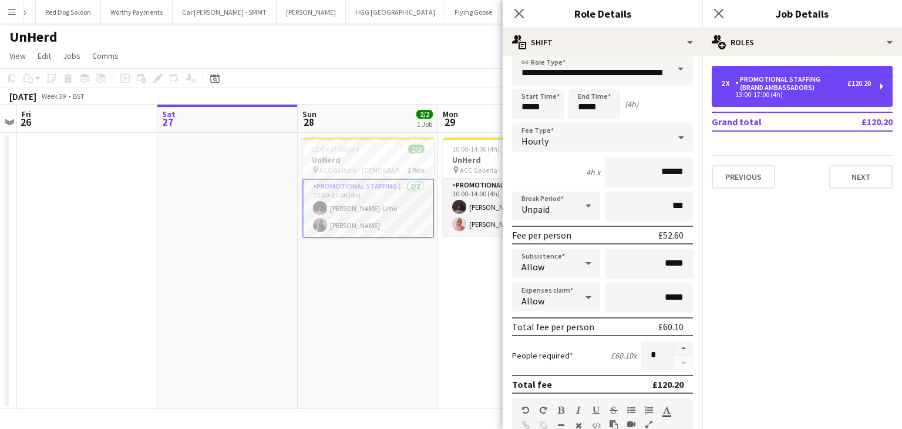
scroll to position [0, 0]
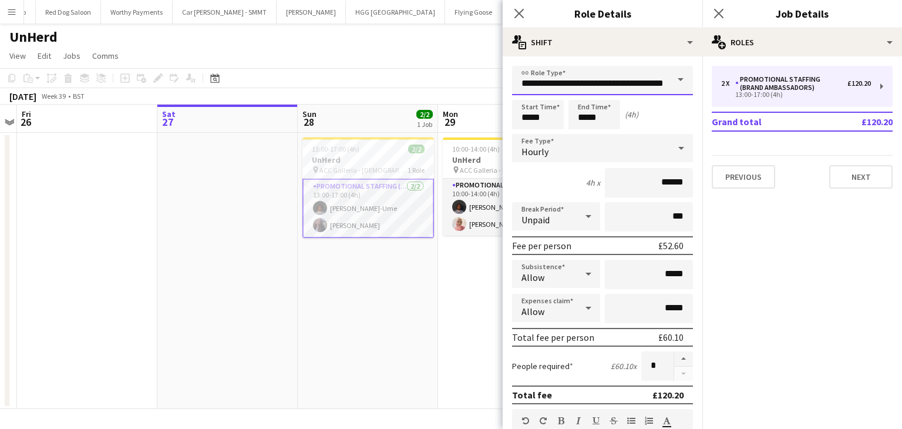
click at [630, 87] on input "**********" at bounding box center [602, 80] width 181 height 29
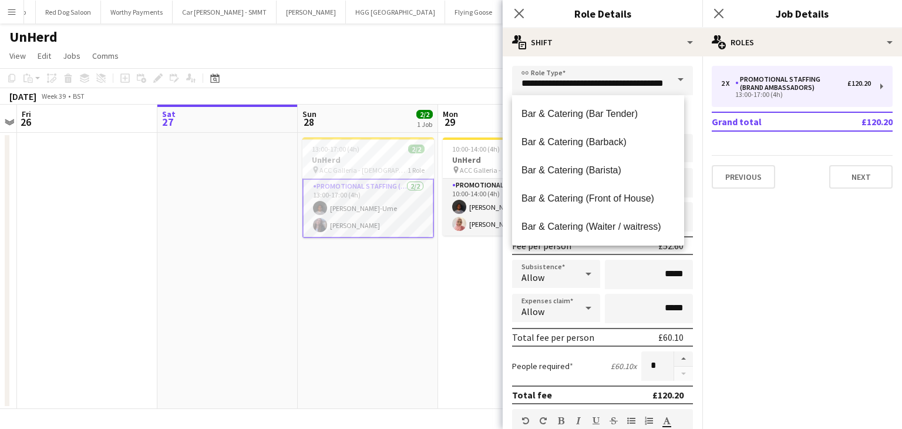
click at [578, 15] on h3 "Role Details" at bounding box center [603, 13] width 200 height 15
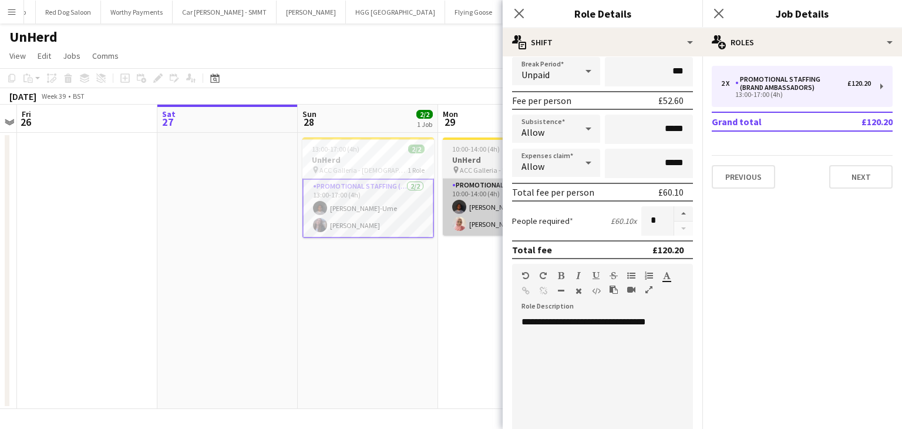
scroll to position [122, 0]
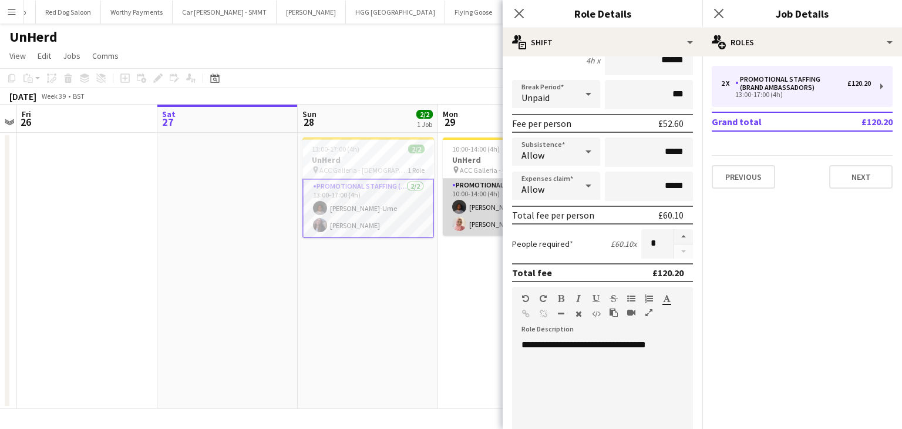
click at [466, 232] on app-card-role "Promotional Staffing (Brand Ambassadors) [DATE] 10:00-14:00 (4h) [PERSON_NAME]-…" at bounding box center [508, 206] width 131 height 57
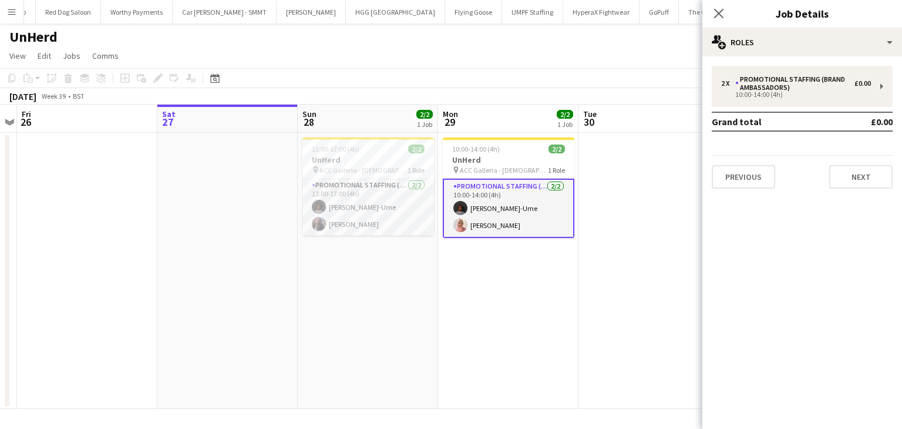
click at [524, 207] on app-card-role "Promotional Staffing (Brand Ambassadors) [DATE] 10:00-14:00 (4h) [PERSON_NAME]-…" at bounding box center [508, 207] width 131 height 59
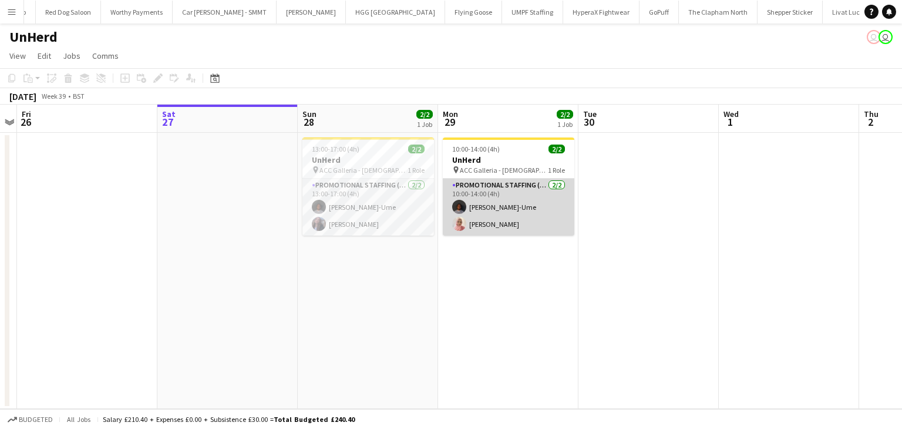
click at [524, 207] on app-card-role "Promotional Staffing (Brand Ambassadors) [DATE] 10:00-14:00 (4h) [PERSON_NAME]-…" at bounding box center [508, 206] width 131 height 57
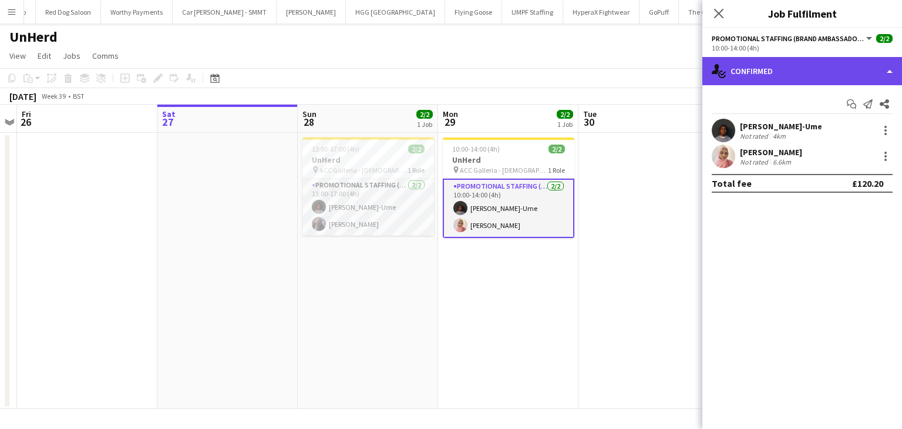
click at [802, 66] on div "single-neutral-actions-check-2 Confirmed" at bounding box center [802, 71] width 200 height 28
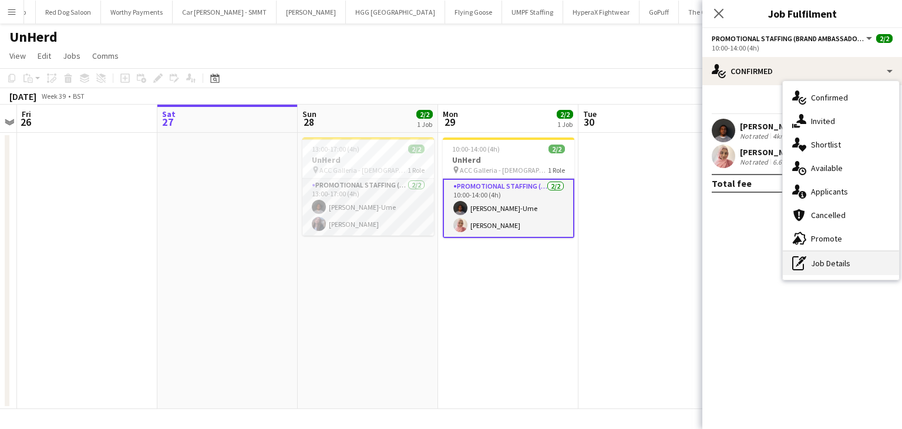
click at [812, 266] on div "pen-write Job Details" at bounding box center [841, 262] width 116 height 23
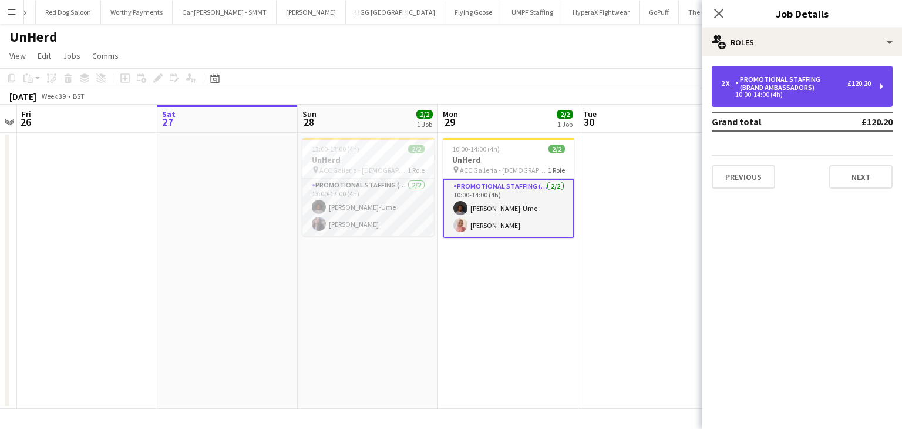
click at [801, 94] on div "10:00-14:00 (4h)" at bounding box center [796, 95] width 150 height 6
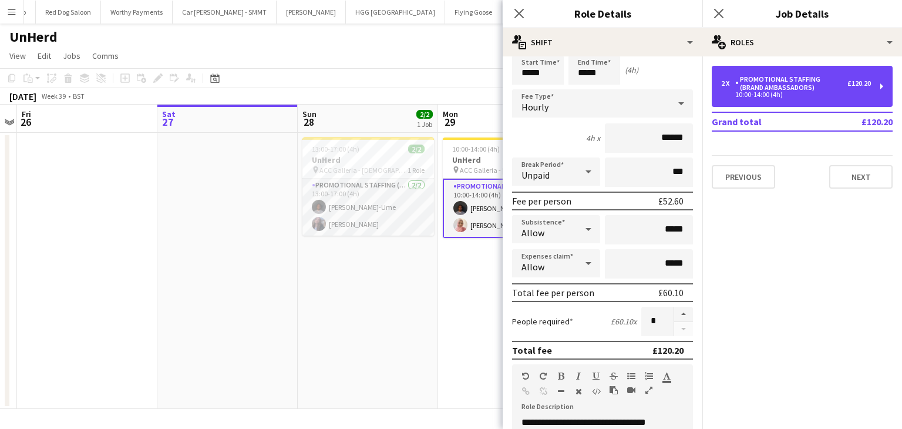
scroll to position [0, 0]
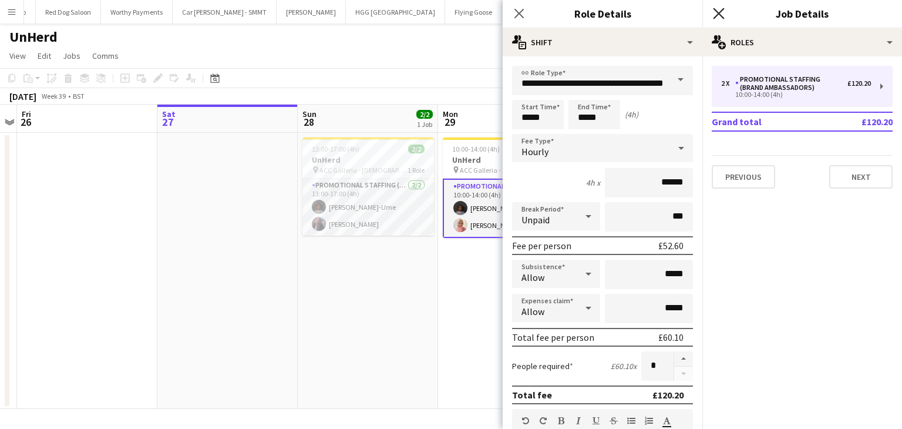
click at [718, 14] on icon at bounding box center [718, 13] width 11 height 11
